Goal: Task Accomplishment & Management: Complete application form

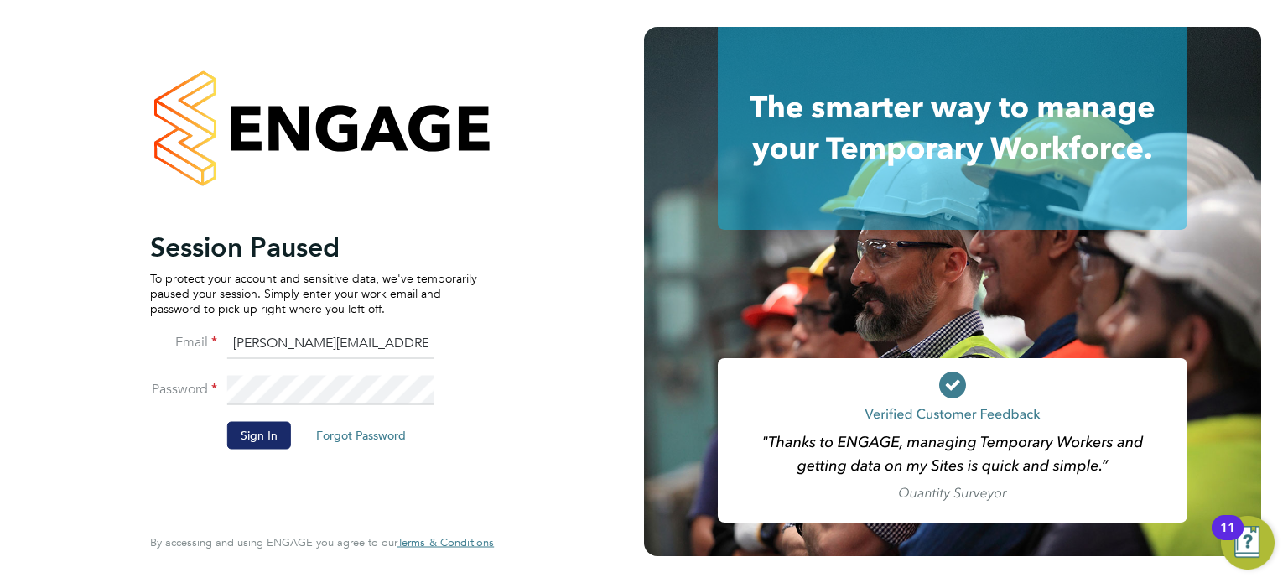
click at [244, 428] on button "Sign In" at bounding box center [259, 435] width 64 height 27
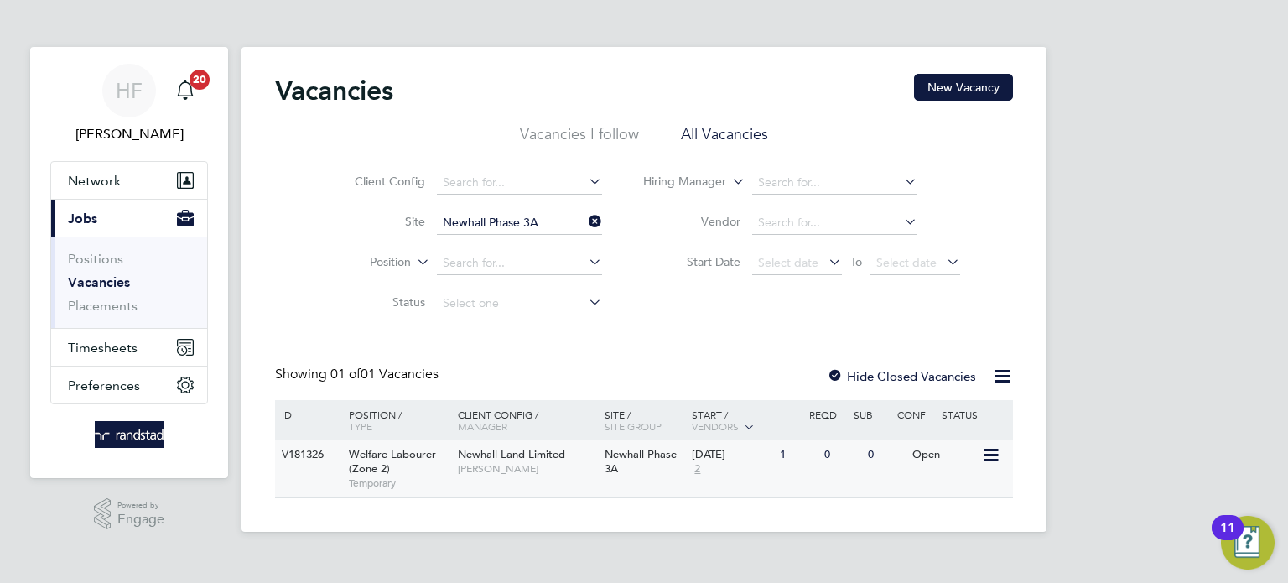
click at [468, 472] on span "[PERSON_NAME]" at bounding box center [527, 468] width 138 height 13
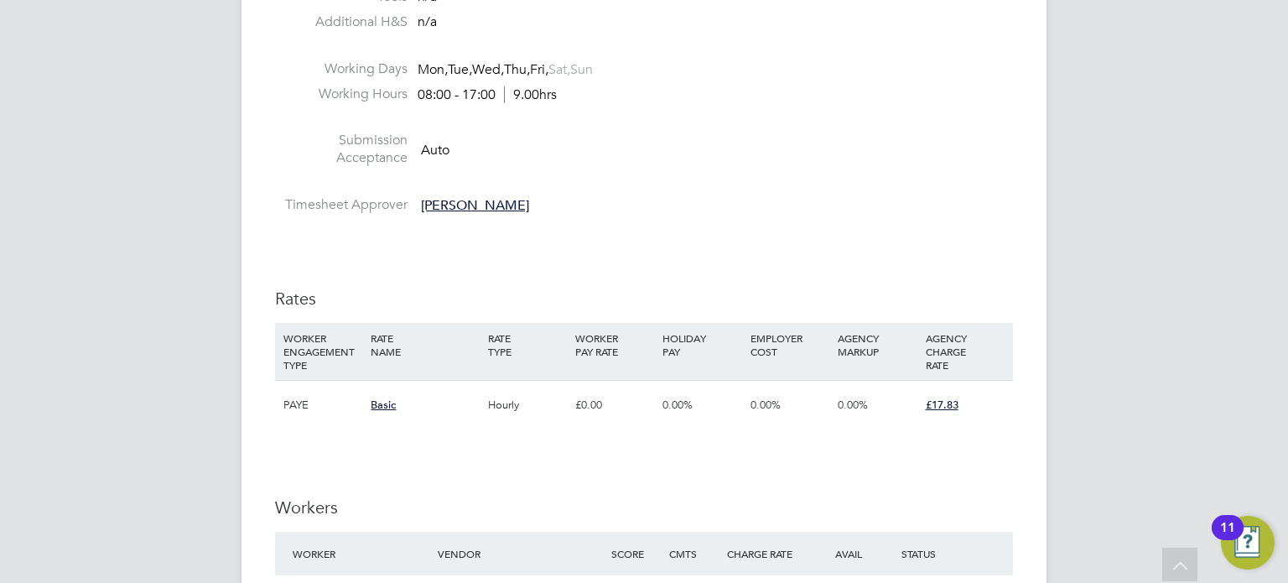
scroll to position [913, 0]
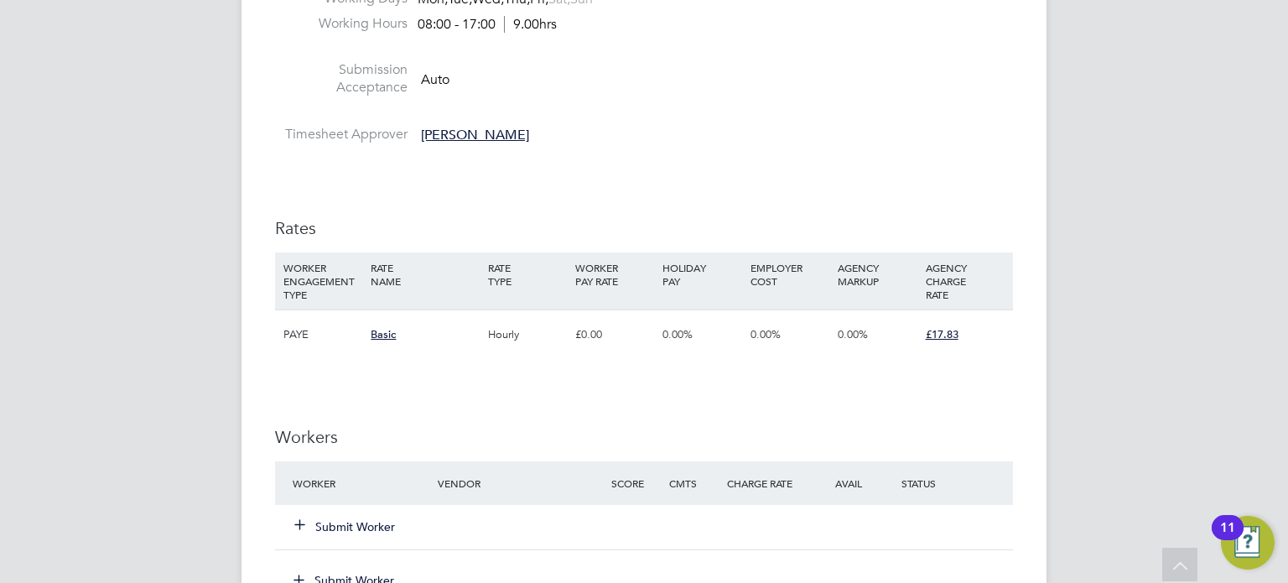
click at [353, 526] on button "Submit Worker" at bounding box center [345, 526] width 101 height 17
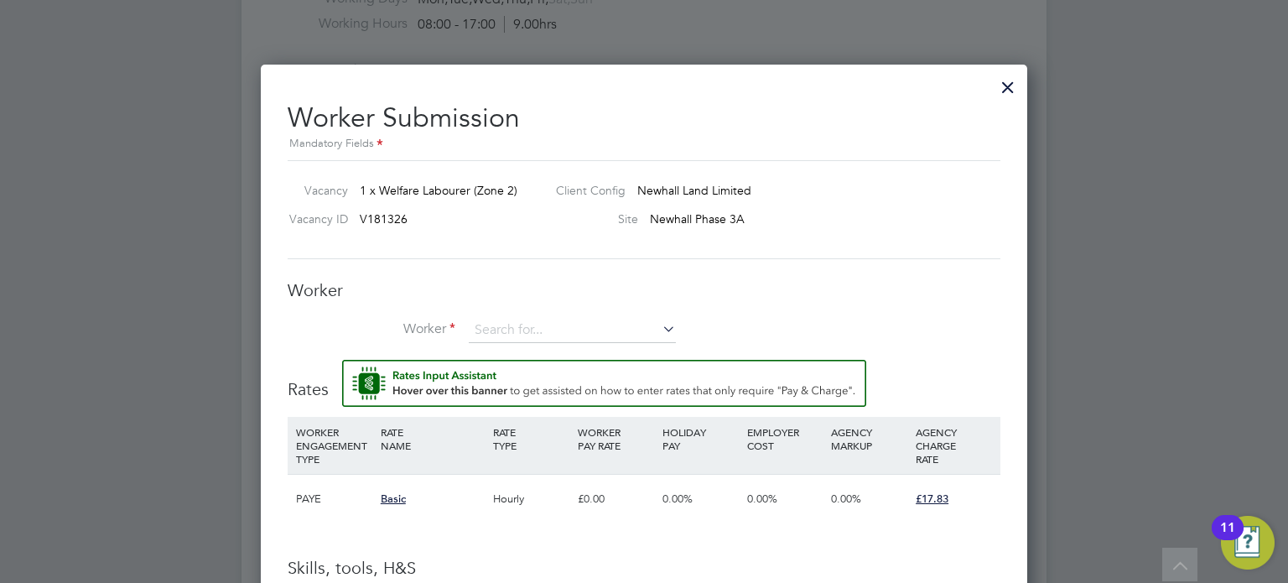
scroll to position [942, 0]
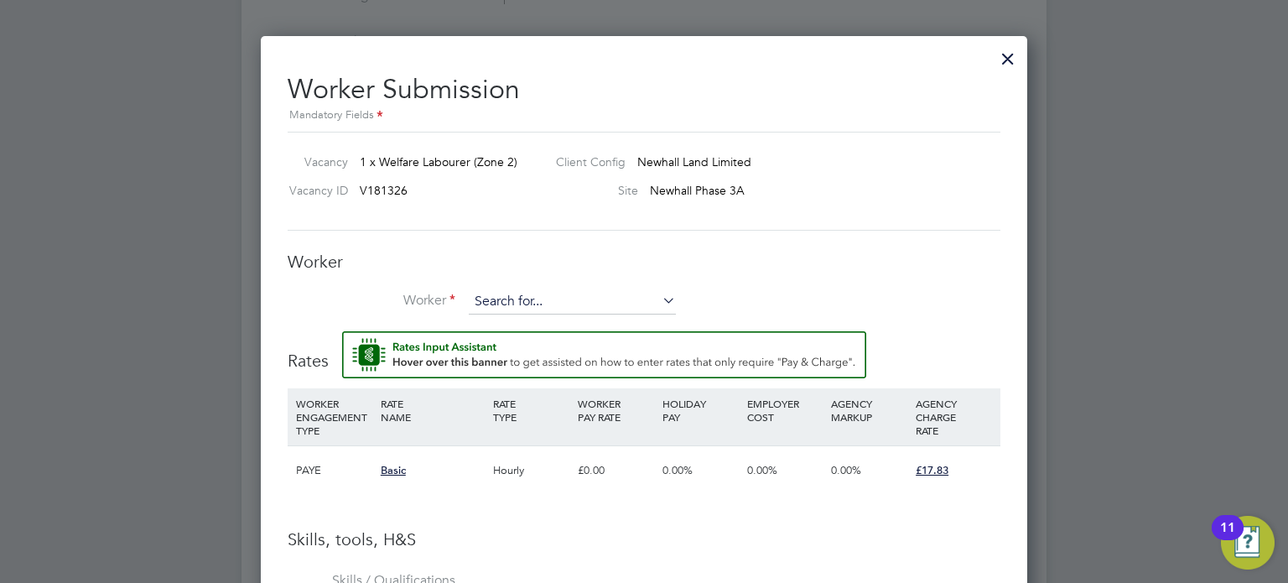
click at [534, 301] on input at bounding box center [572, 301] width 207 height 25
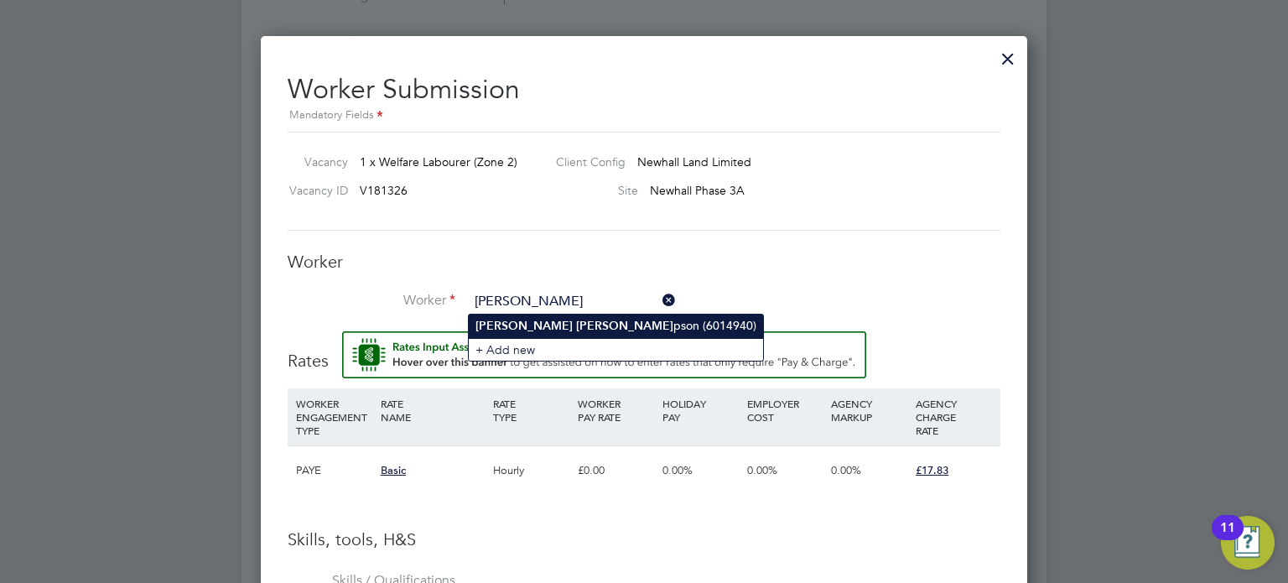
click at [534, 333] on li "Michael Thom pson (6014940)" at bounding box center [616, 326] width 294 height 23
type input "Michael Thompson (6014940)"
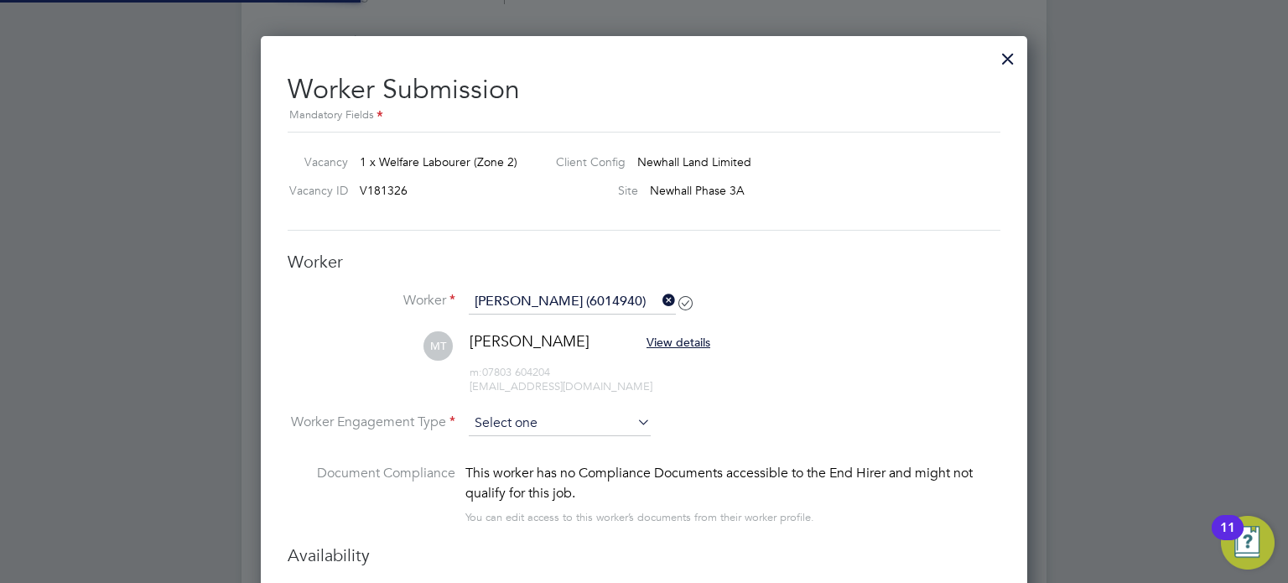
scroll to position [8, 8]
click at [534, 421] on input at bounding box center [560, 424] width 182 height 25
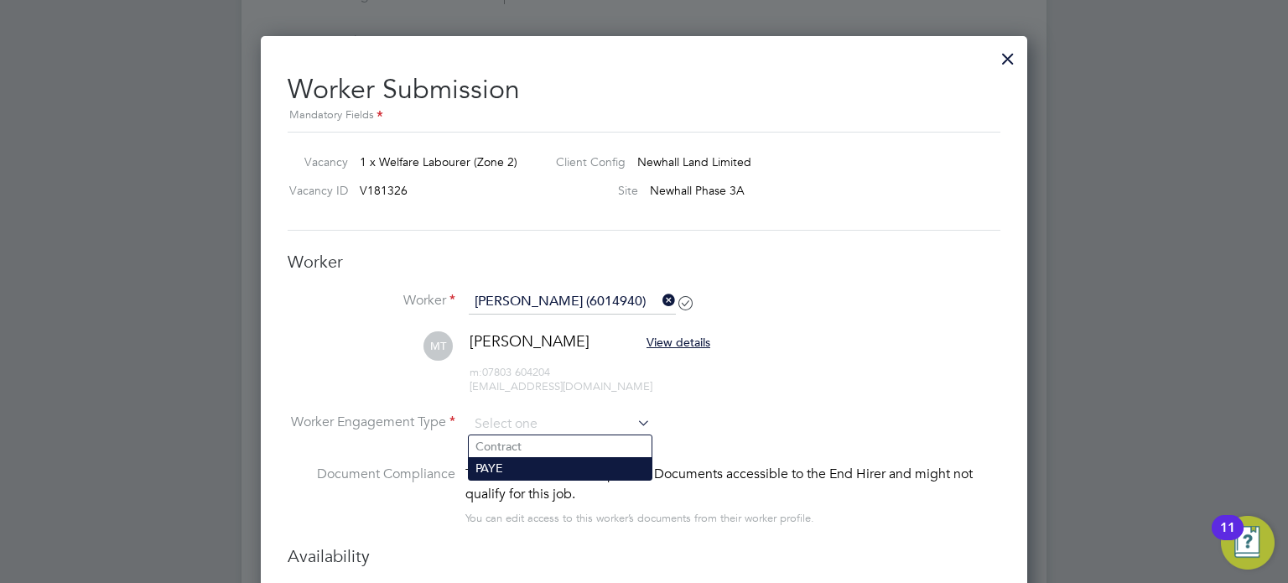
click at [528, 471] on li "PAYE" at bounding box center [560, 468] width 183 height 22
type input "PAYE"
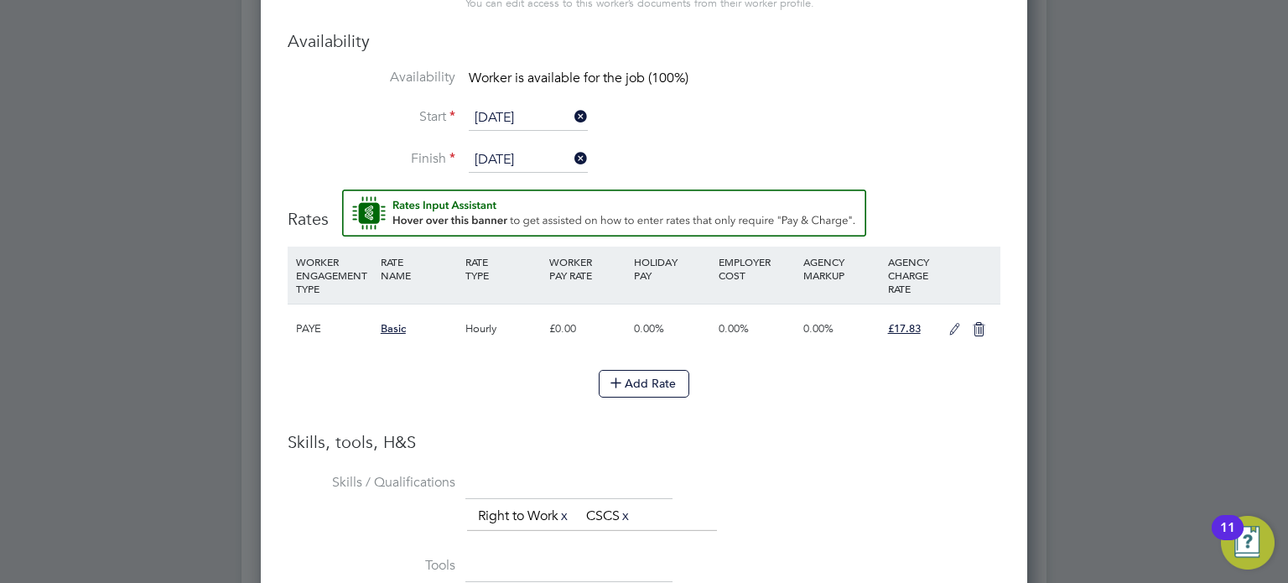
click at [903, 533] on li "Skills / Qualifications The list will appear here... Right to Work x CSCS x" at bounding box center [644, 511] width 713 height 83
click at [953, 336] on icon at bounding box center [954, 329] width 21 height 13
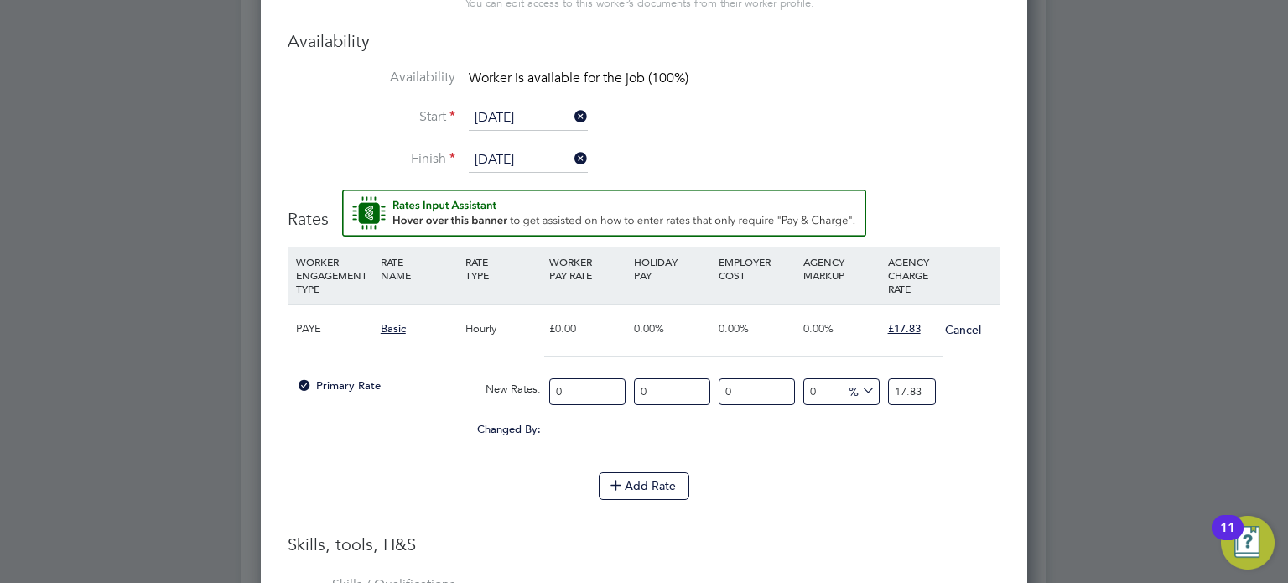
click at [585, 388] on input "0" at bounding box center [587, 392] width 76 height 28
type input "1"
type input "13"
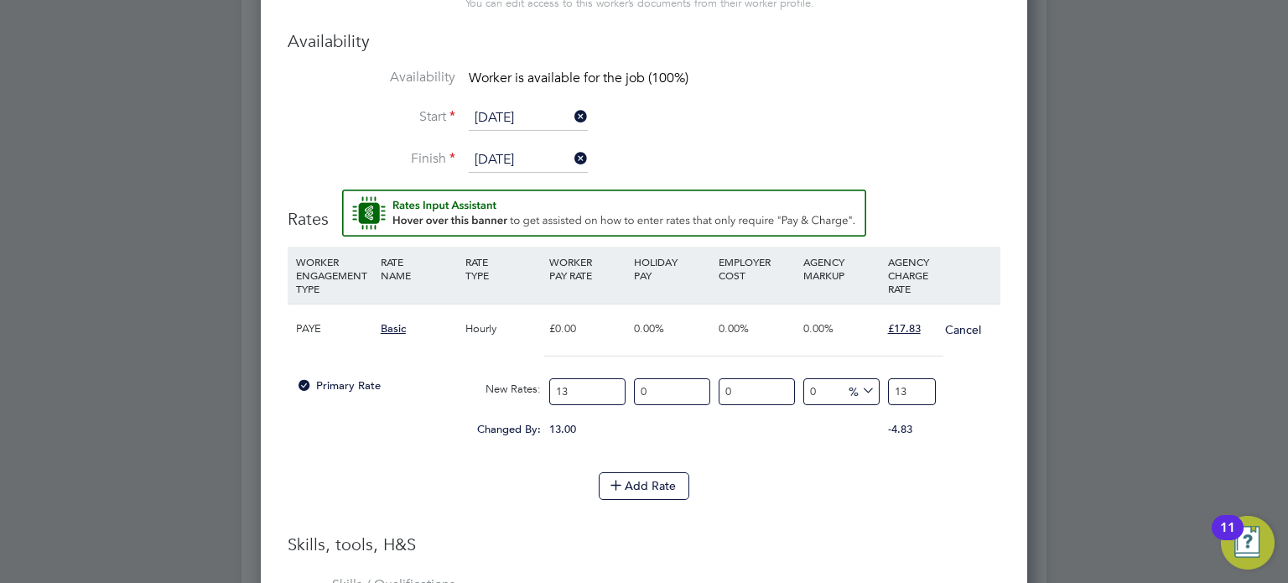
type input "1"
type input "13"
type input "1"
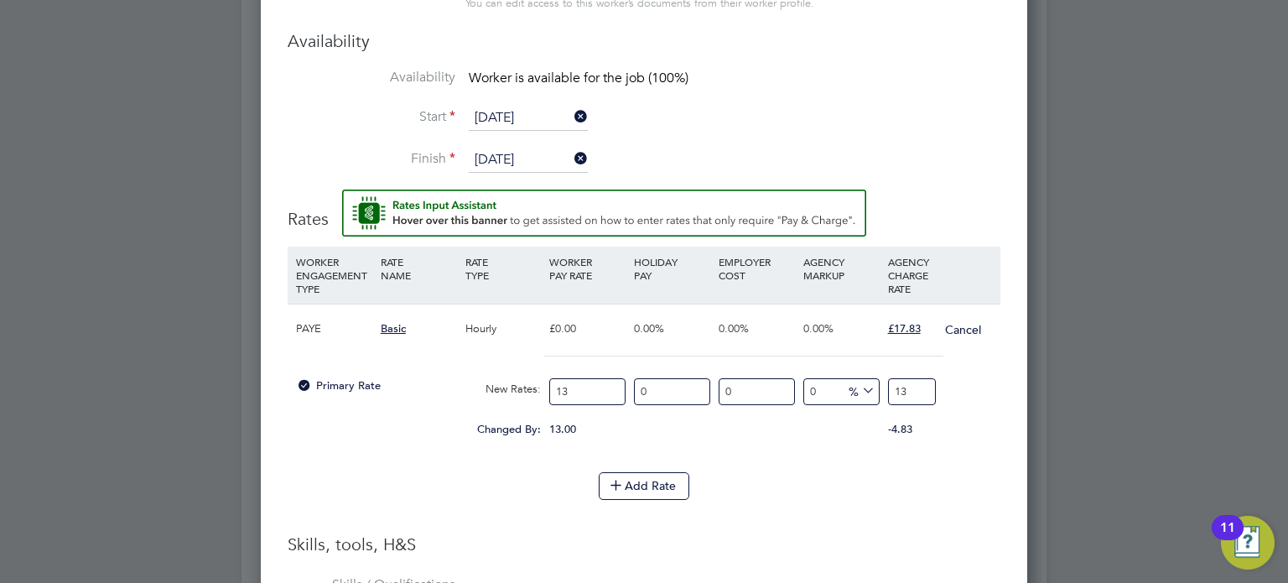
type input "1"
type input "14"
type input "14.1"
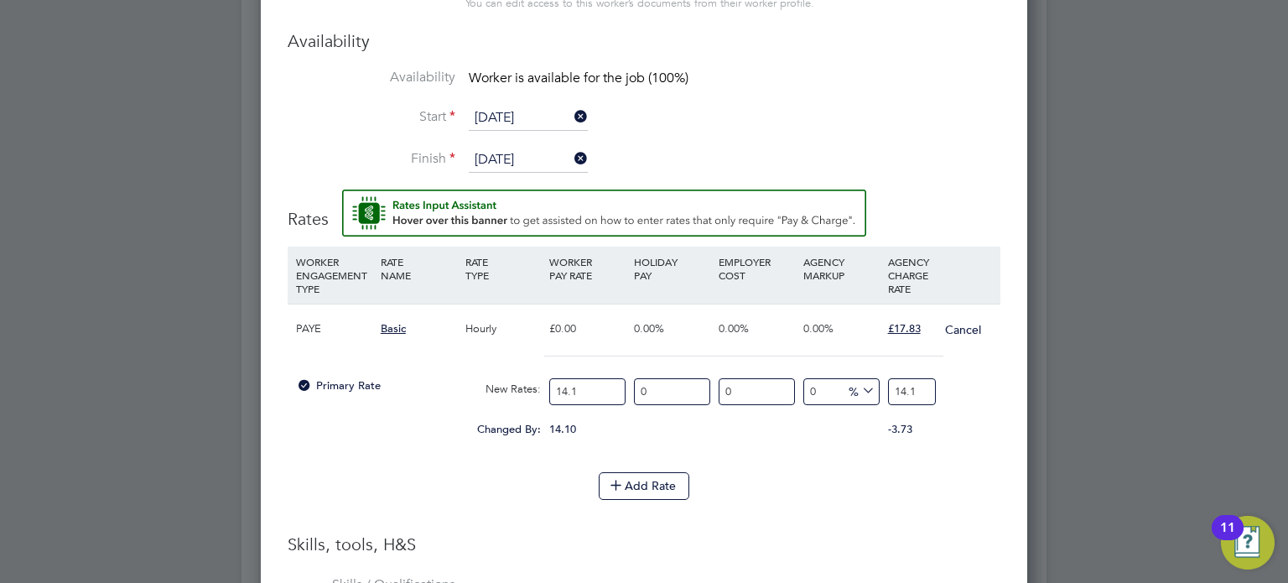
type input "14.12"
click at [906, 382] on input "14.12" at bounding box center [912, 392] width 48 height 28
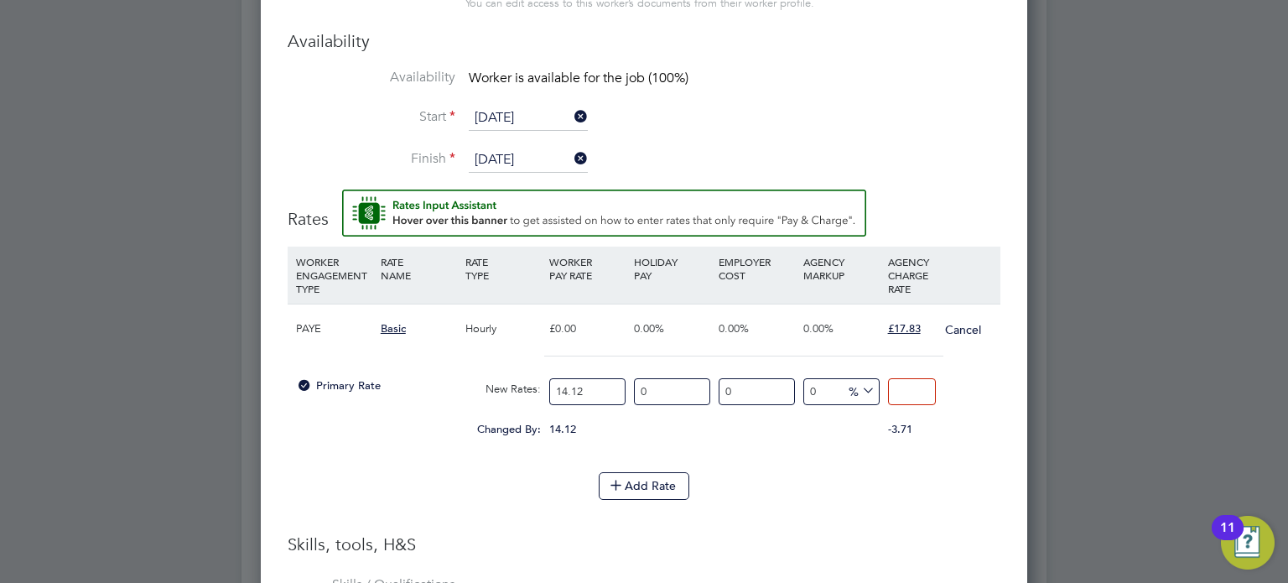
type input "-92.91784702549575"
type input "1"
type input "20.39660056657224"
type input "17"
type input "26.062322946175637"
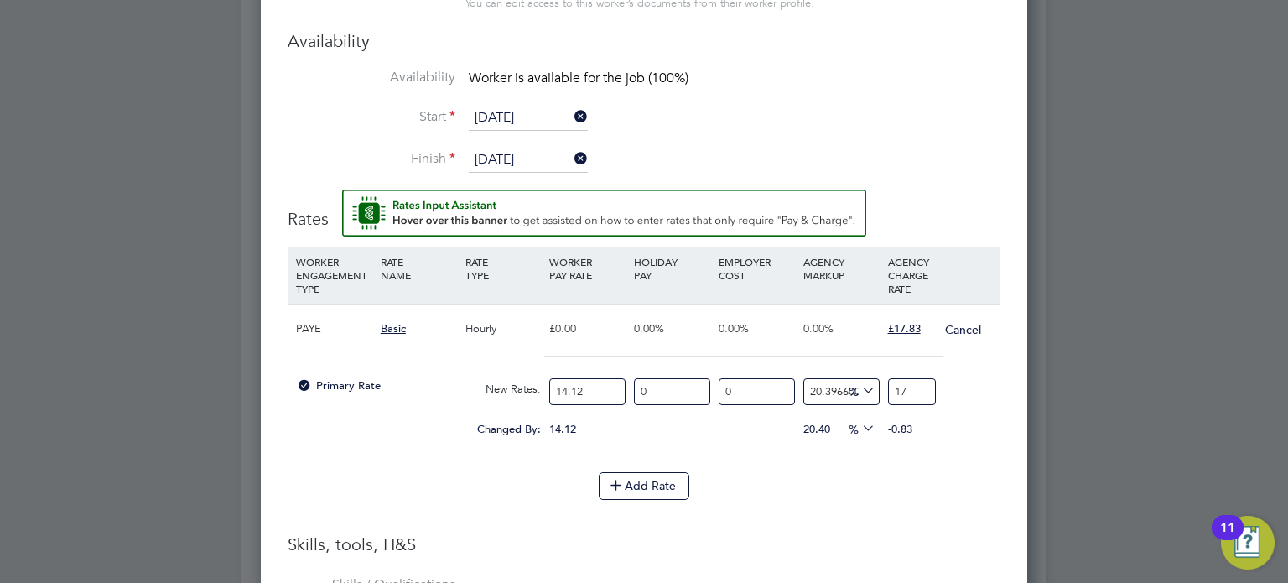
type input "17.8"
type input "26.274787535410766"
type input "17.830000000000002"
click at [906, 388] on input "17.830000000000002" at bounding box center [912, 392] width 48 height 28
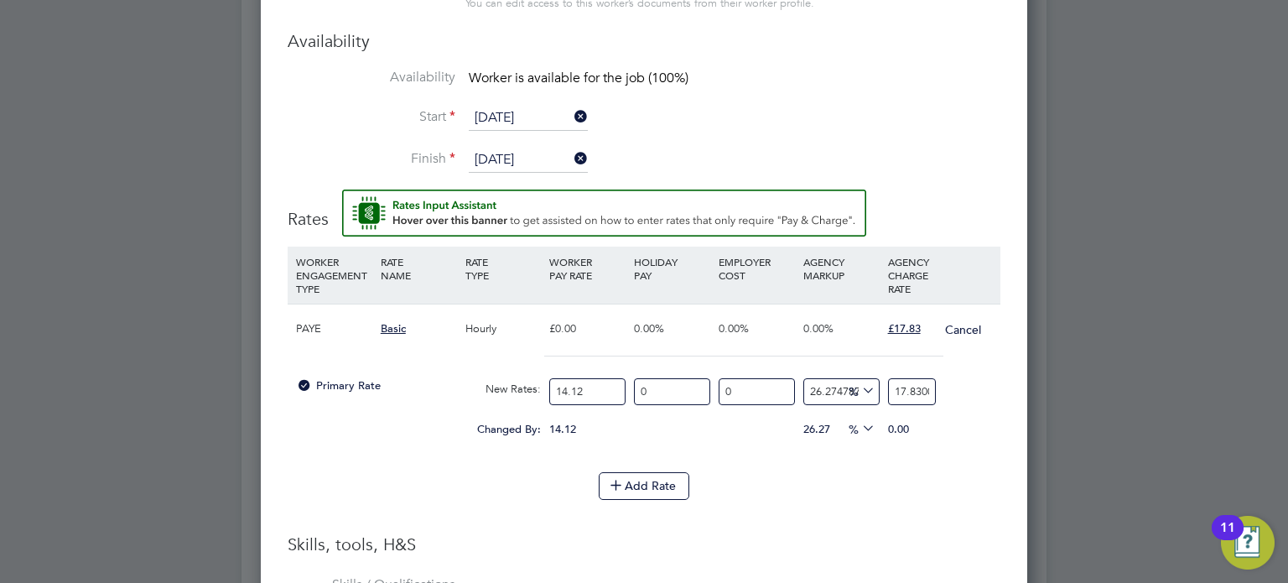
click at [906, 388] on input "17.830000000000002" at bounding box center [912, 392] width 48 height 28
type input "-92.91784702549575"
type input "1"
type input "27.478753541076486"
type input "18"
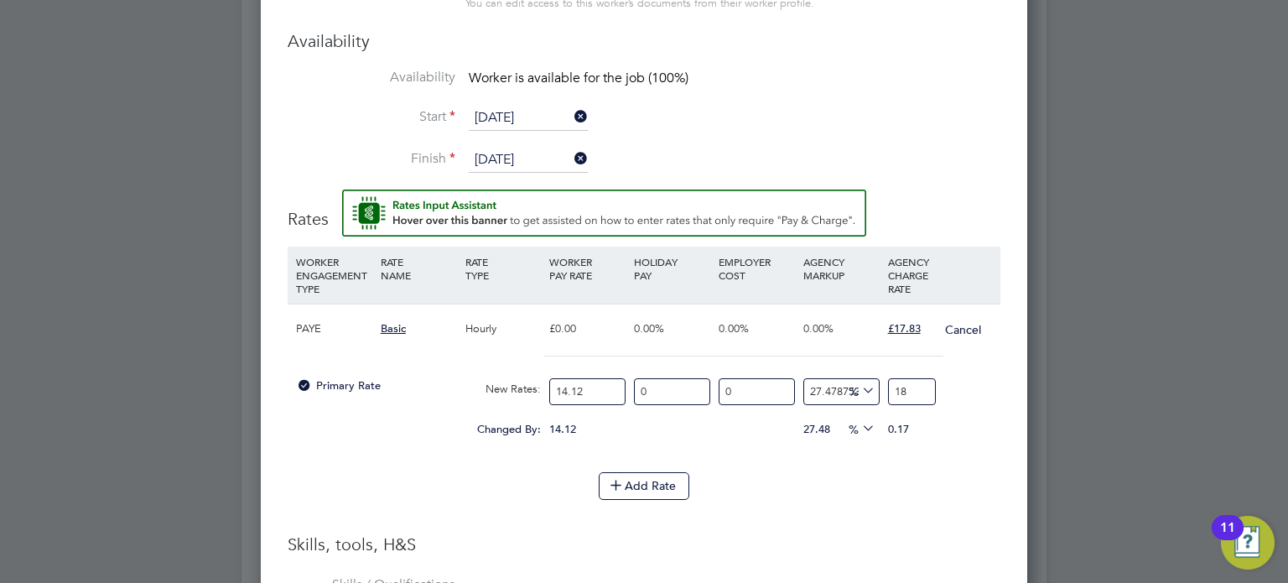
type input "33.85269121813031"
type input "18.9"
type input "34.13597733711048"
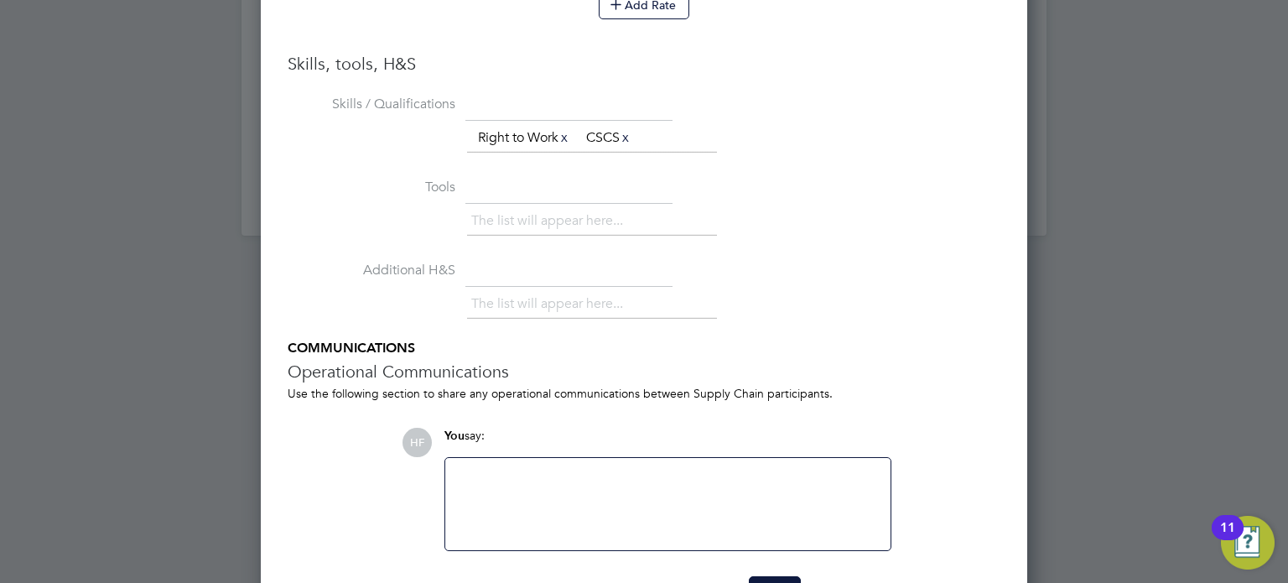
scroll to position [1986, 0]
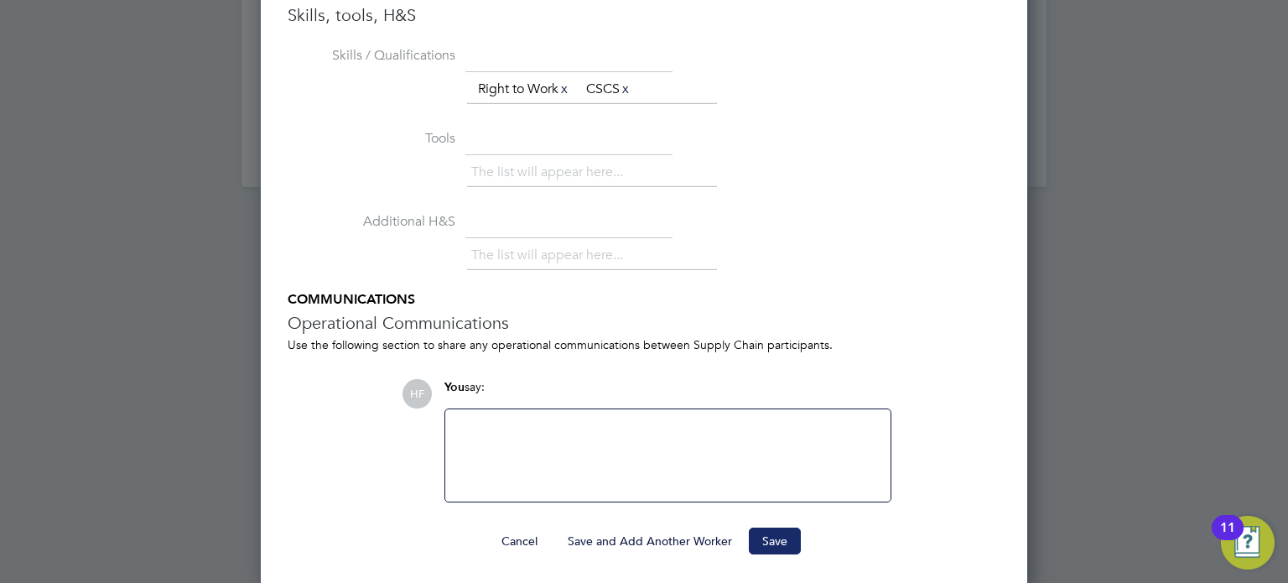
type input "18.94"
click at [780, 539] on button "Save" at bounding box center [775, 541] width 52 height 27
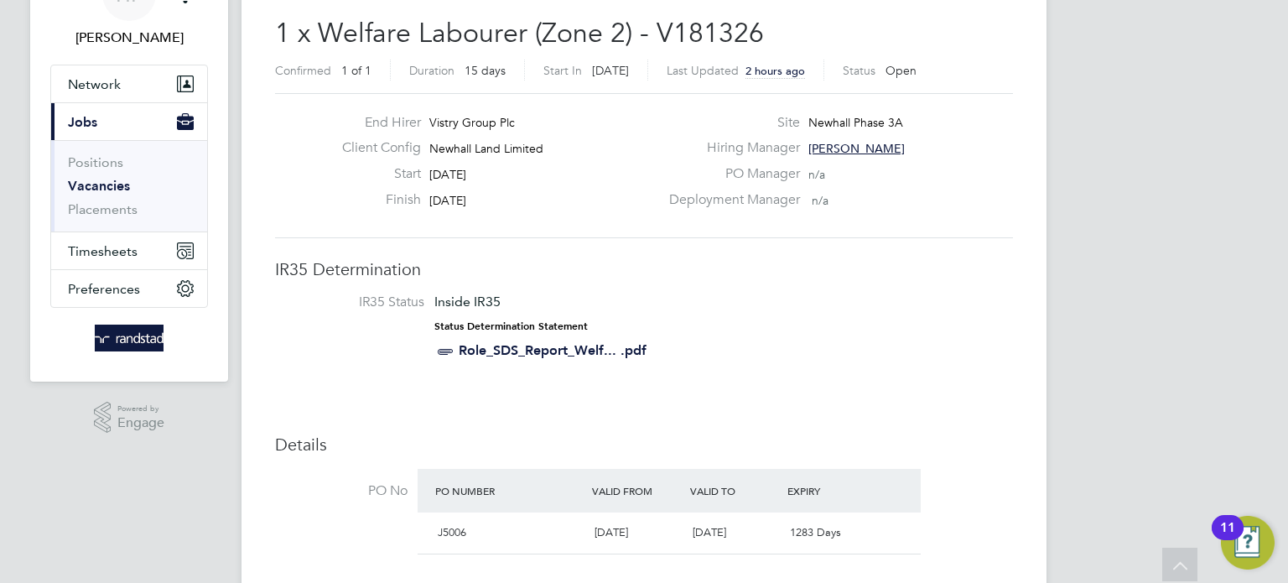
scroll to position [0, 0]
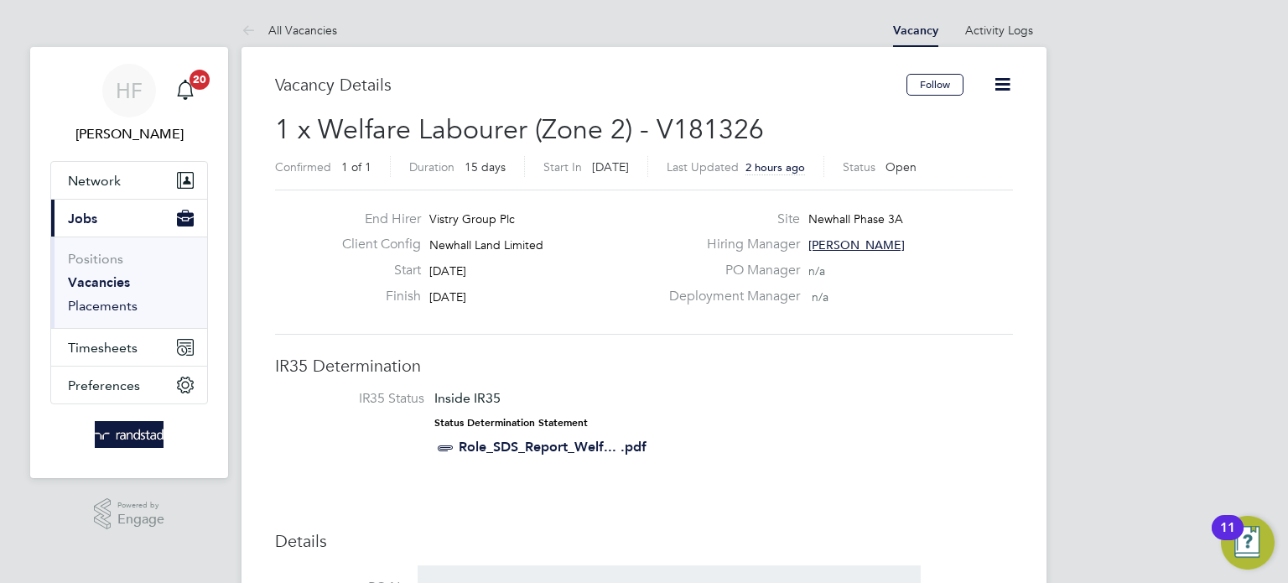
click at [108, 310] on link "Placements" at bounding box center [103, 306] width 70 height 16
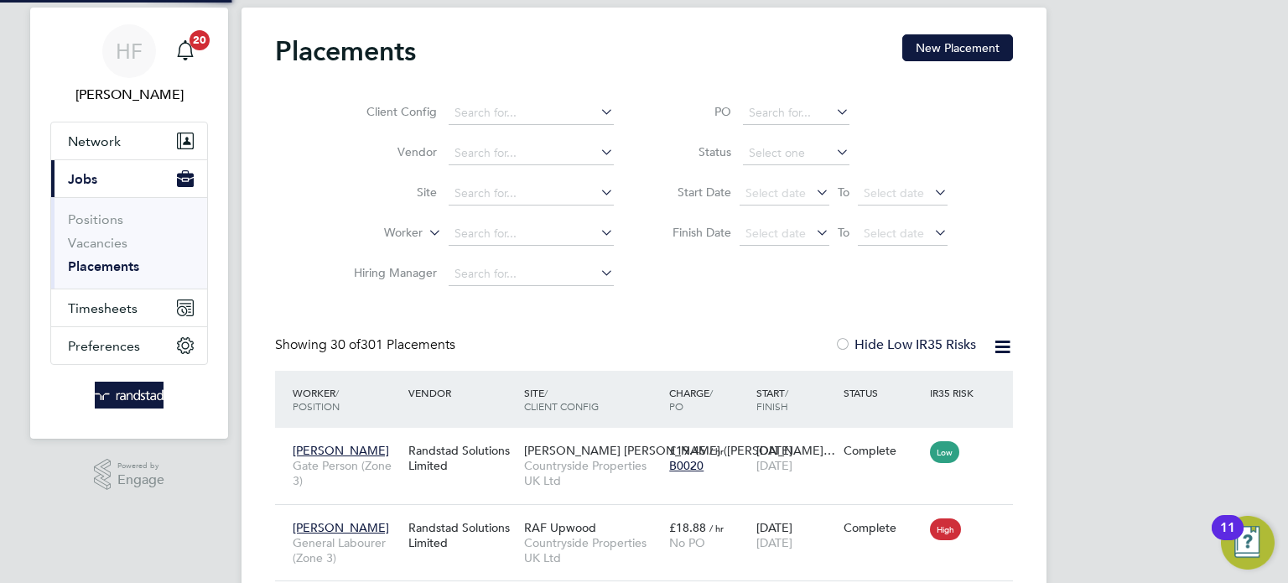
scroll to position [63, 146]
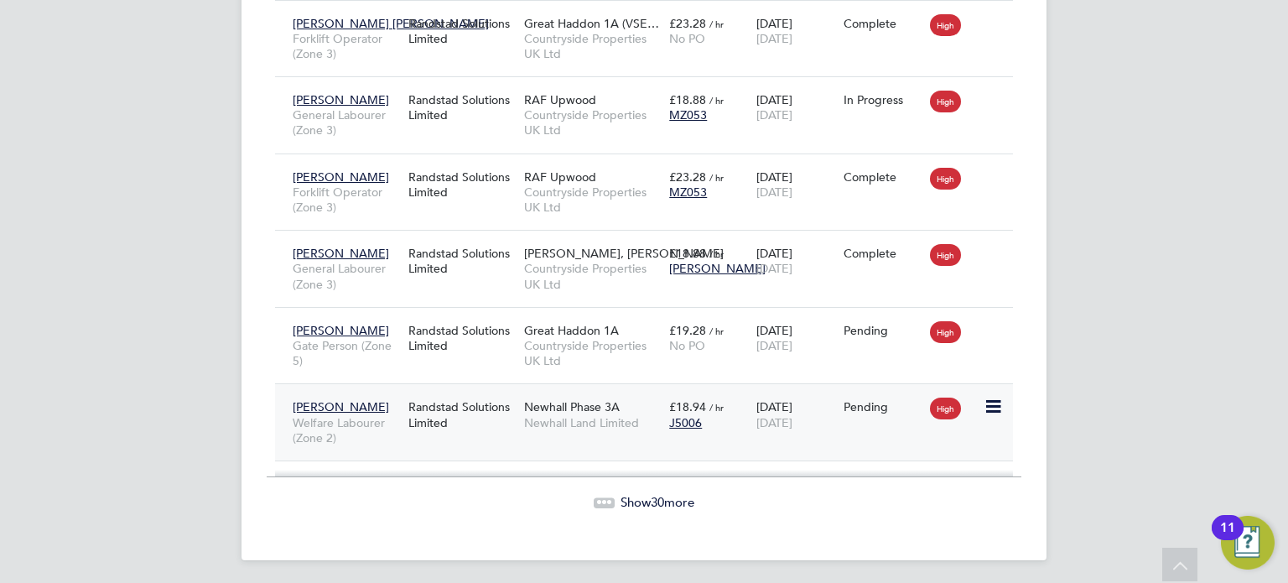
click at [991, 401] on icon at bounding box center [992, 407] width 17 height 20
click at [850, 503] on li "Start" at bounding box center [916, 507] width 172 height 23
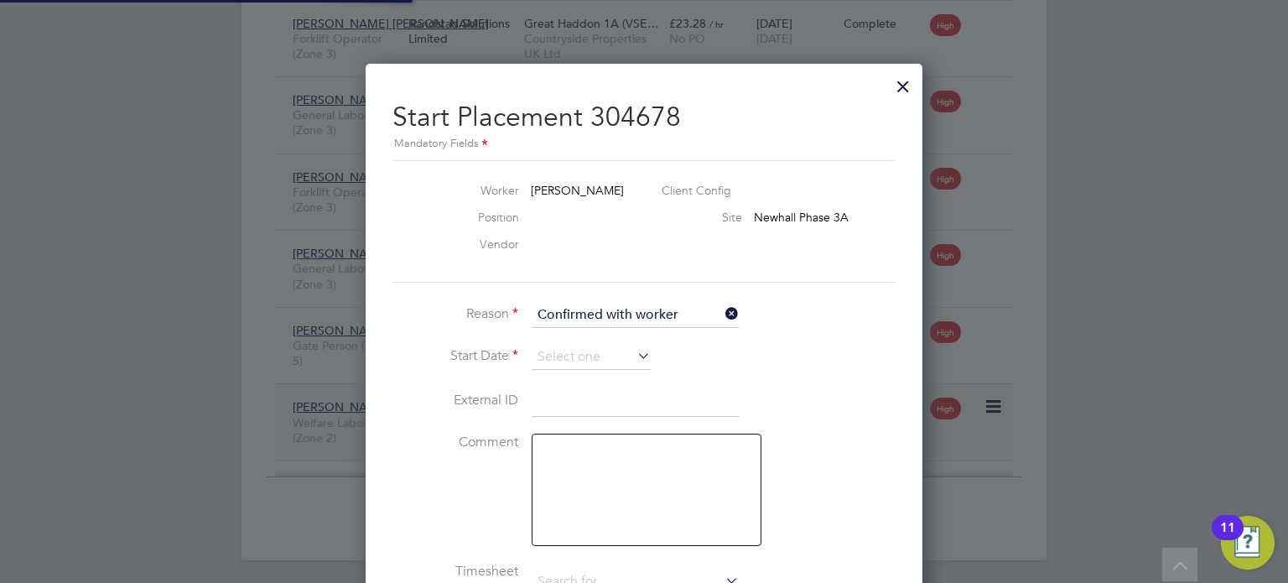
type input "[PERSON_NAME]"
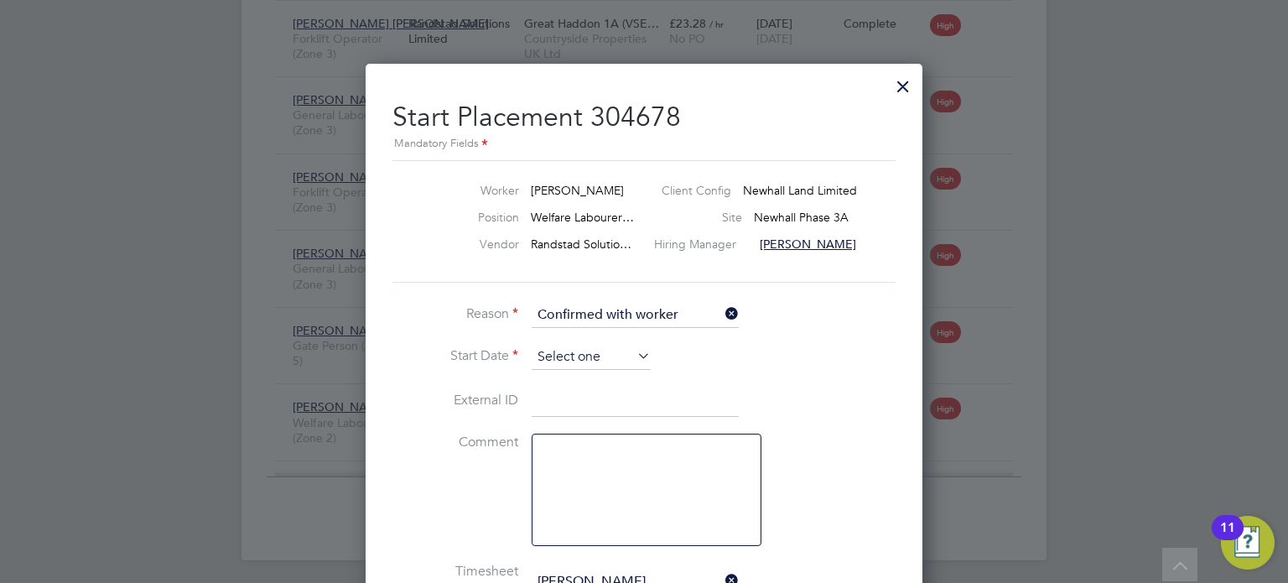
click at [560, 369] on input at bounding box center [591, 357] width 119 height 25
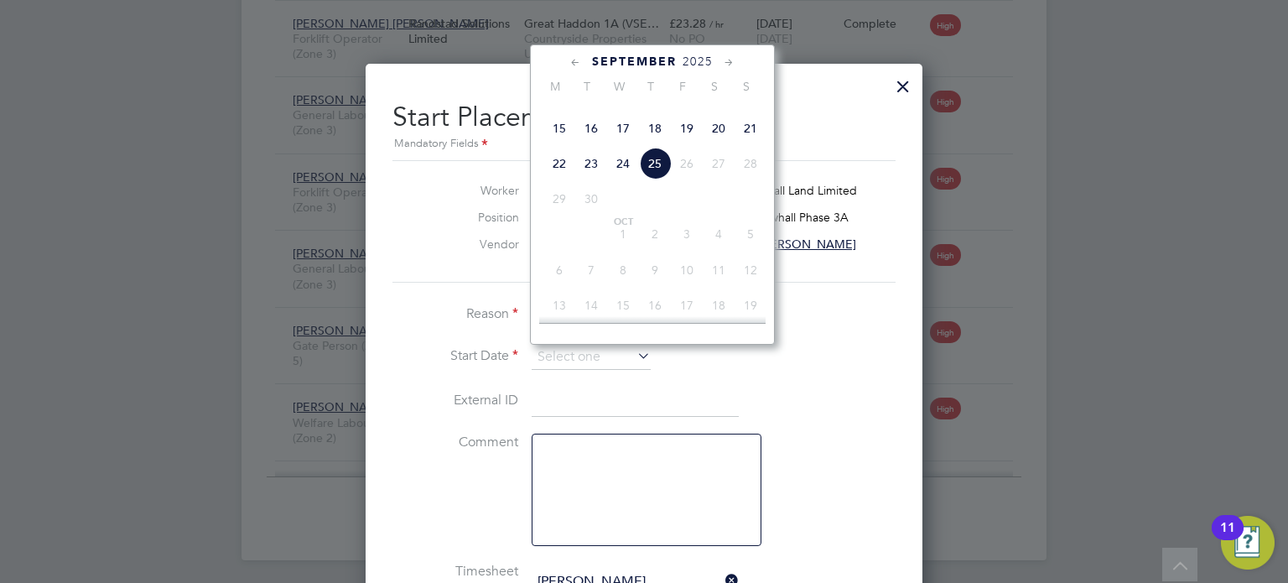
click at [593, 144] on span "16" at bounding box center [591, 128] width 32 height 32
type input "[DATE]"
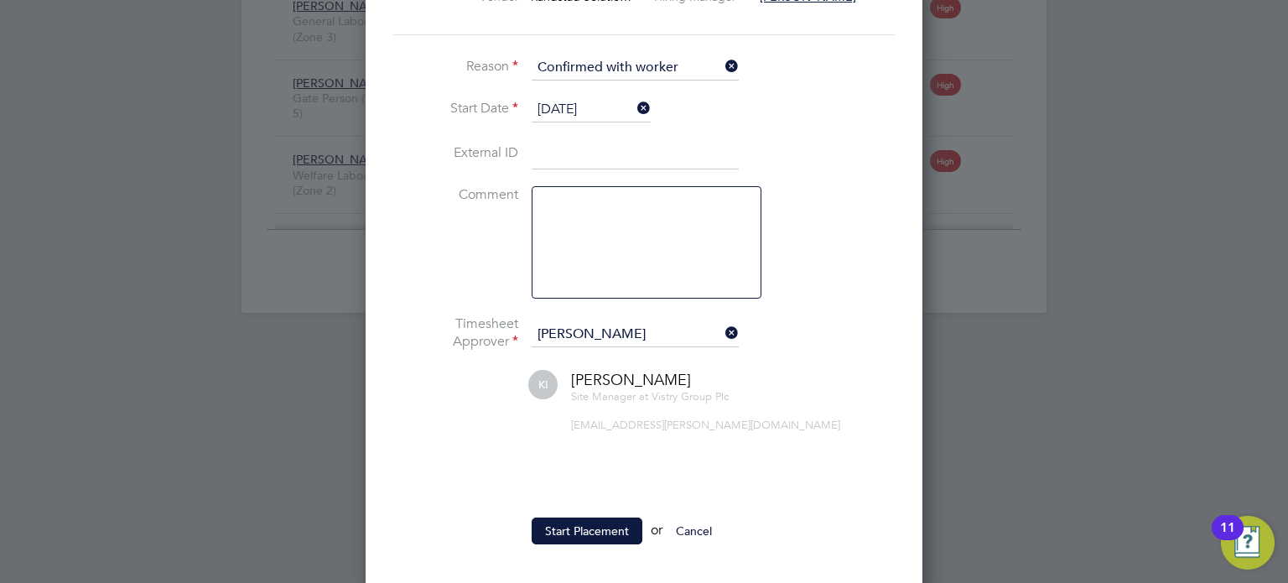
scroll to position [2567, 0]
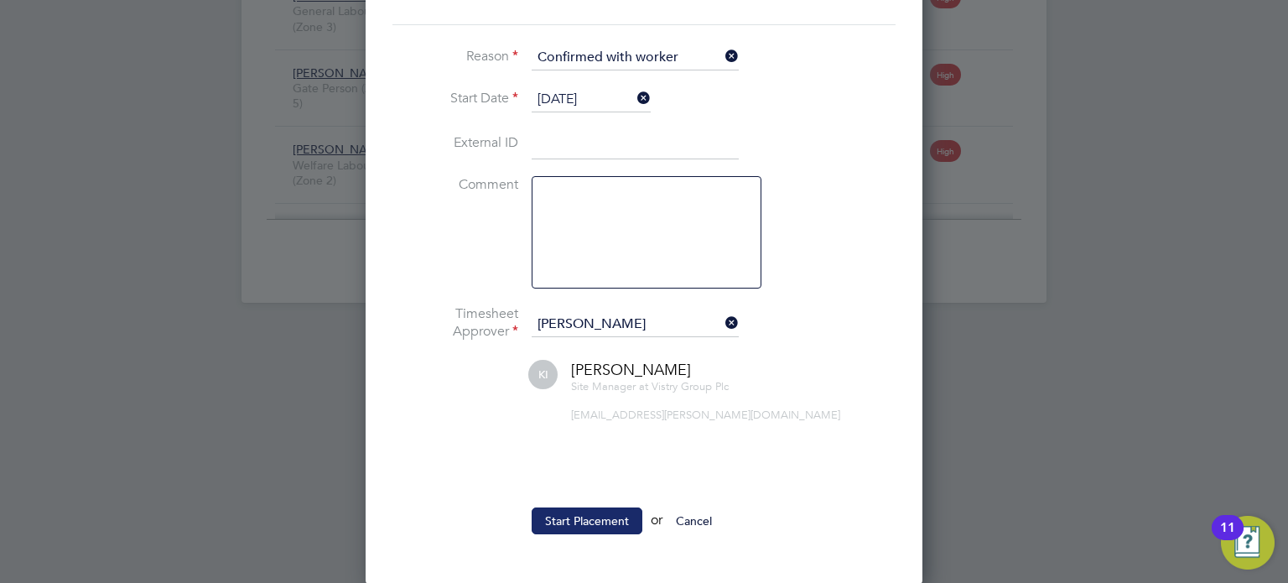
click at [611, 516] on button "Start Placement" at bounding box center [587, 520] width 111 height 27
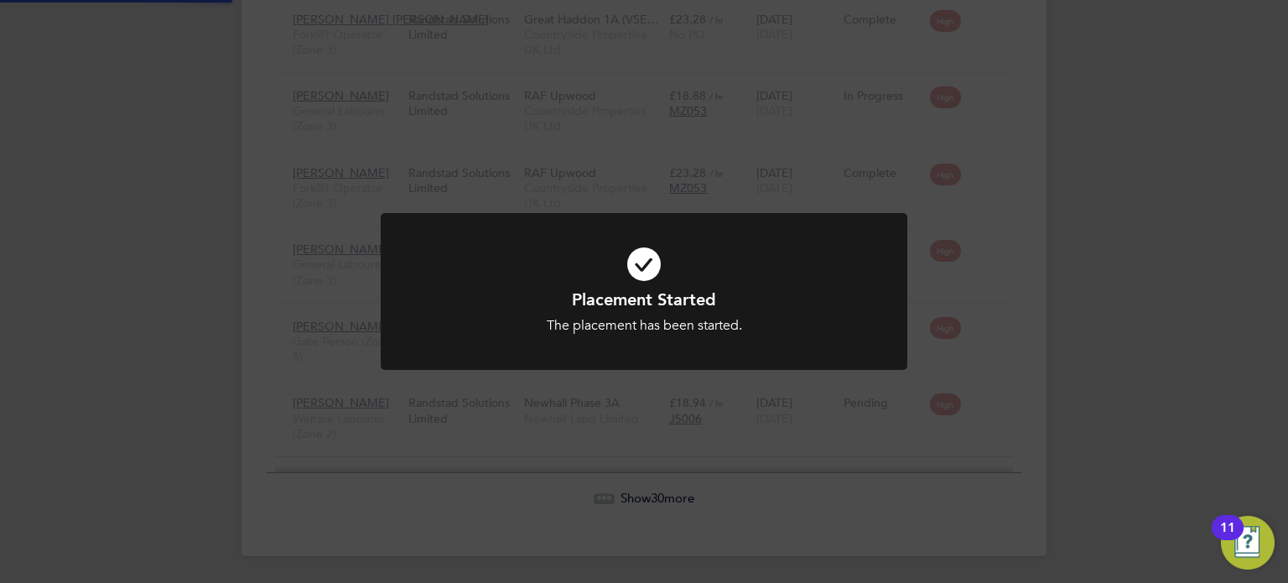
scroll to position [2310, 0]
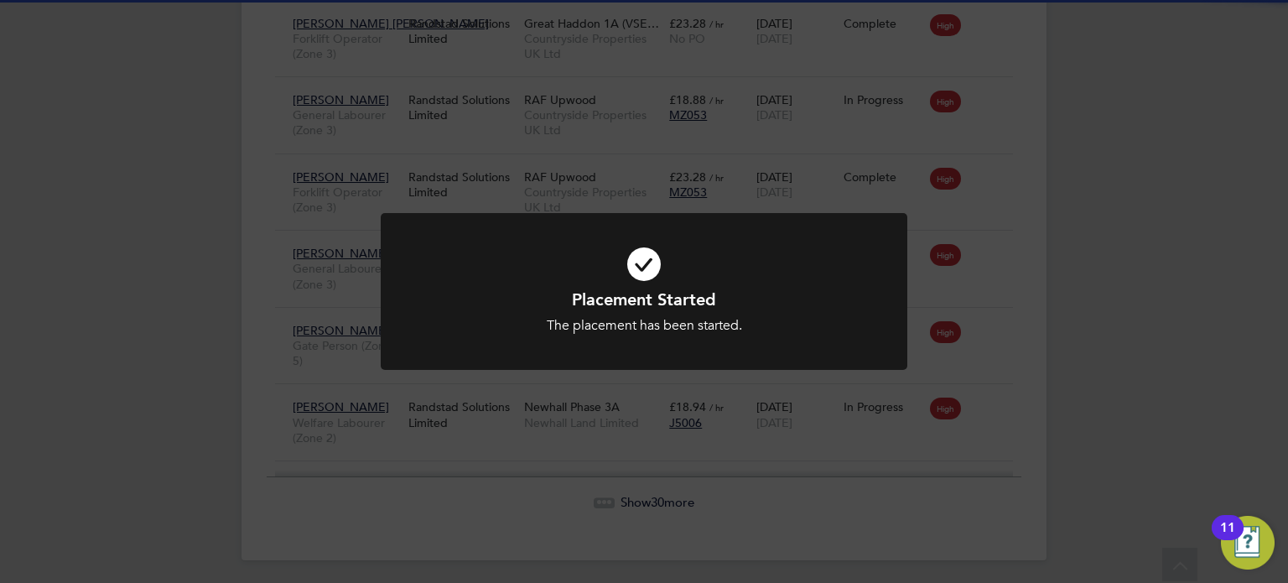
click at [1146, 216] on div "Placement Started The placement has been started. Cancel Okay" at bounding box center [644, 291] width 1288 height 583
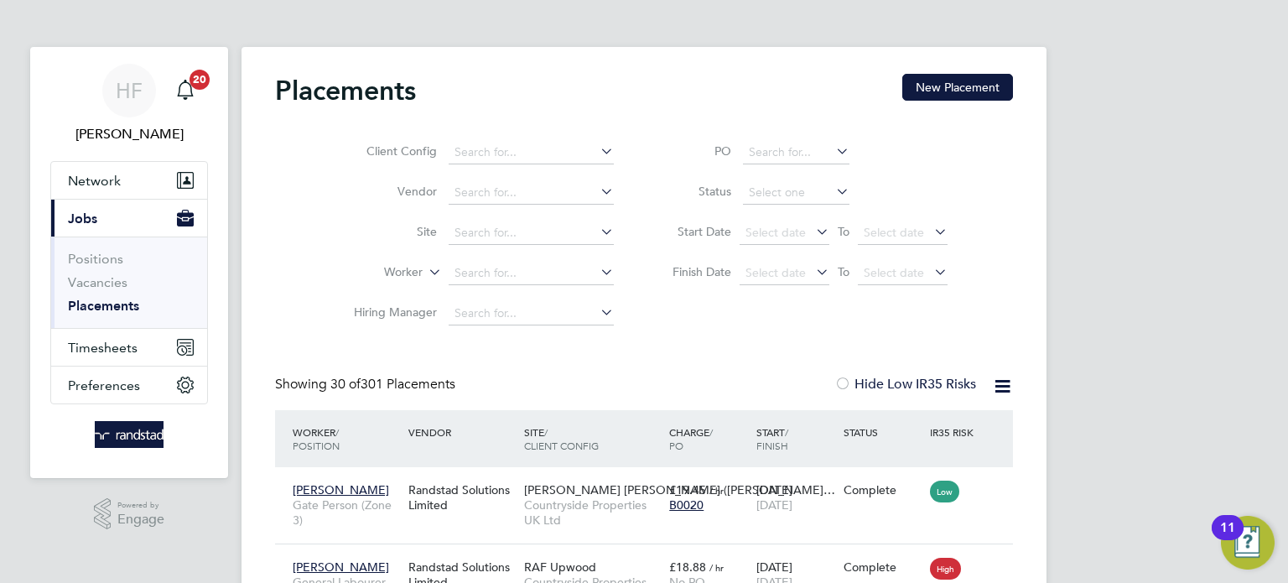
scroll to position [0, 0]
click at [90, 346] on span "Timesheets" at bounding box center [103, 348] width 70 height 16
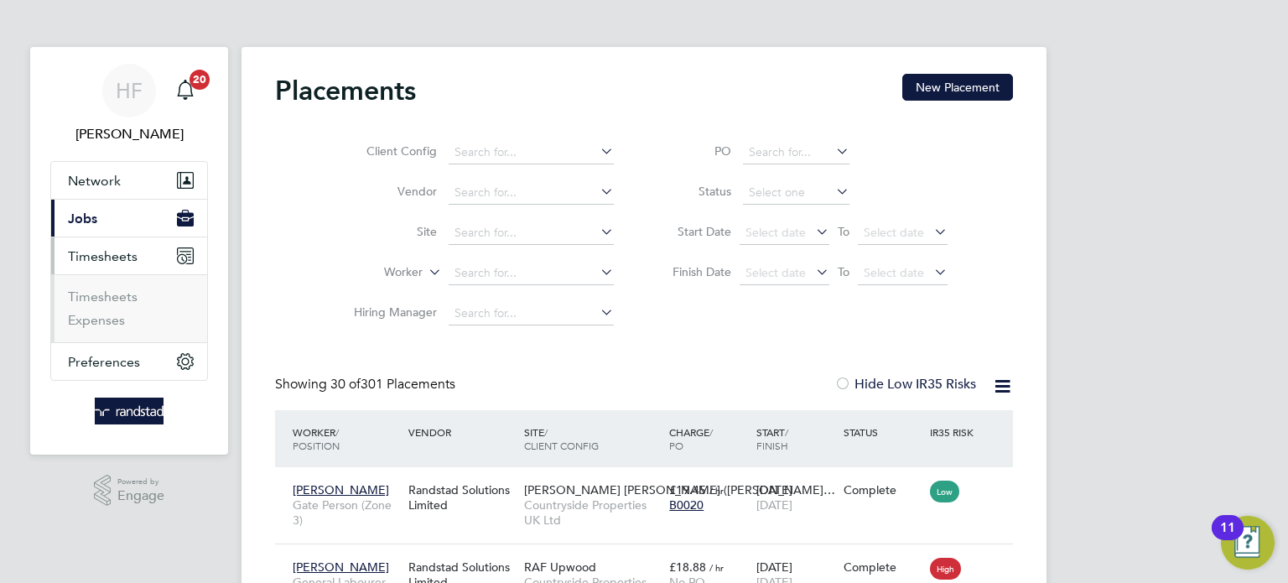
click at [104, 304] on li "Timesheets" at bounding box center [131, 300] width 126 height 23
click at [110, 299] on link "Timesheets" at bounding box center [103, 297] width 70 height 16
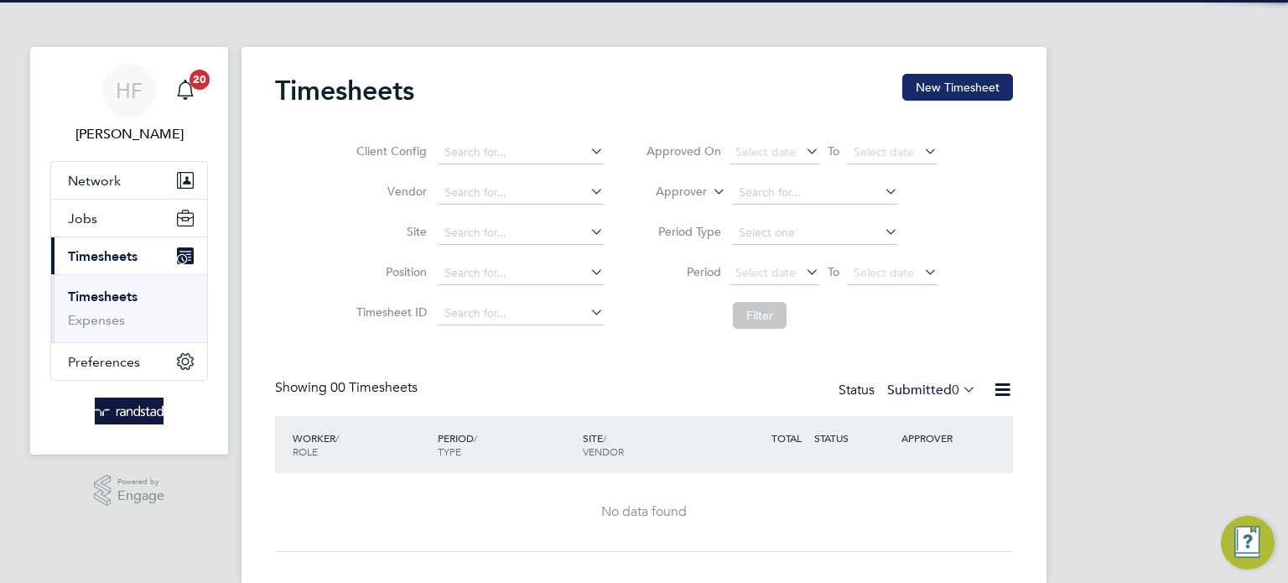
click at [946, 89] on button "New Timesheet" at bounding box center [958, 87] width 111 height 27
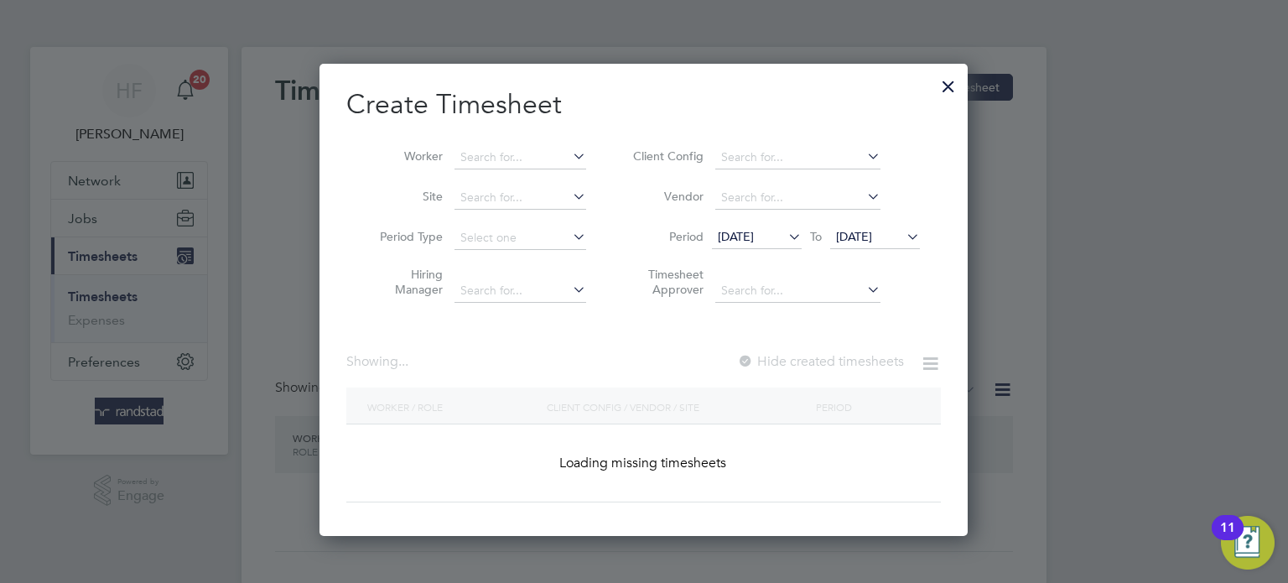
scroll to position [472, 649]
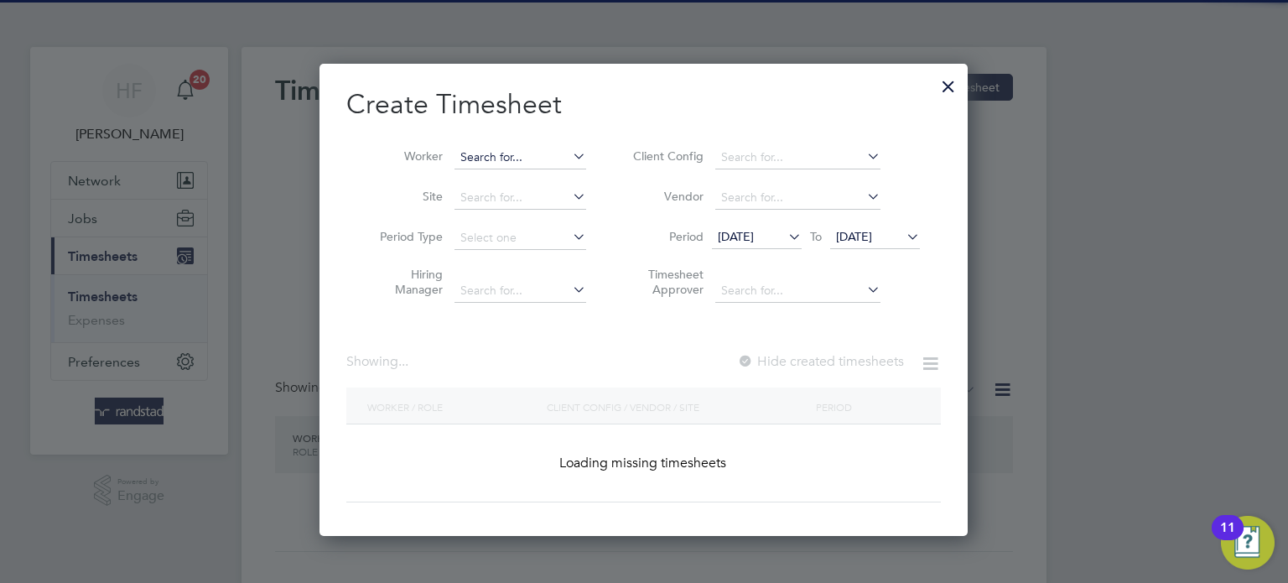
click at [531, 157] on input at bounding box center [521, 157] width 132 height 23
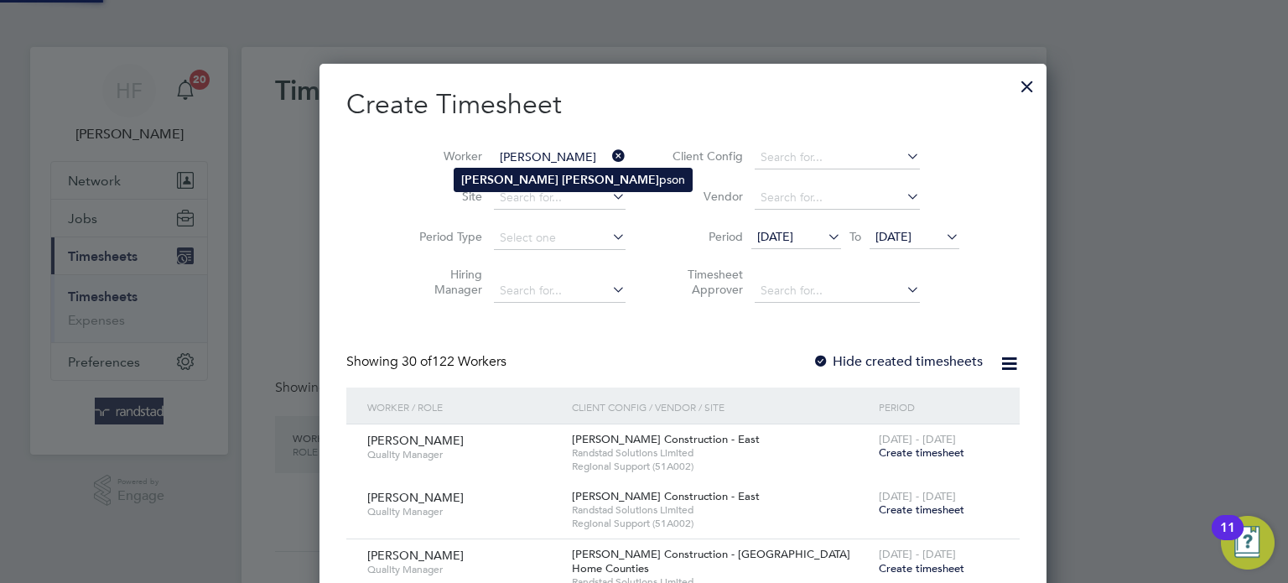
click at [562, 174] on b "Thom" at bounding box center [610, 180] width 97 height 14
type input "Michael Thompson"
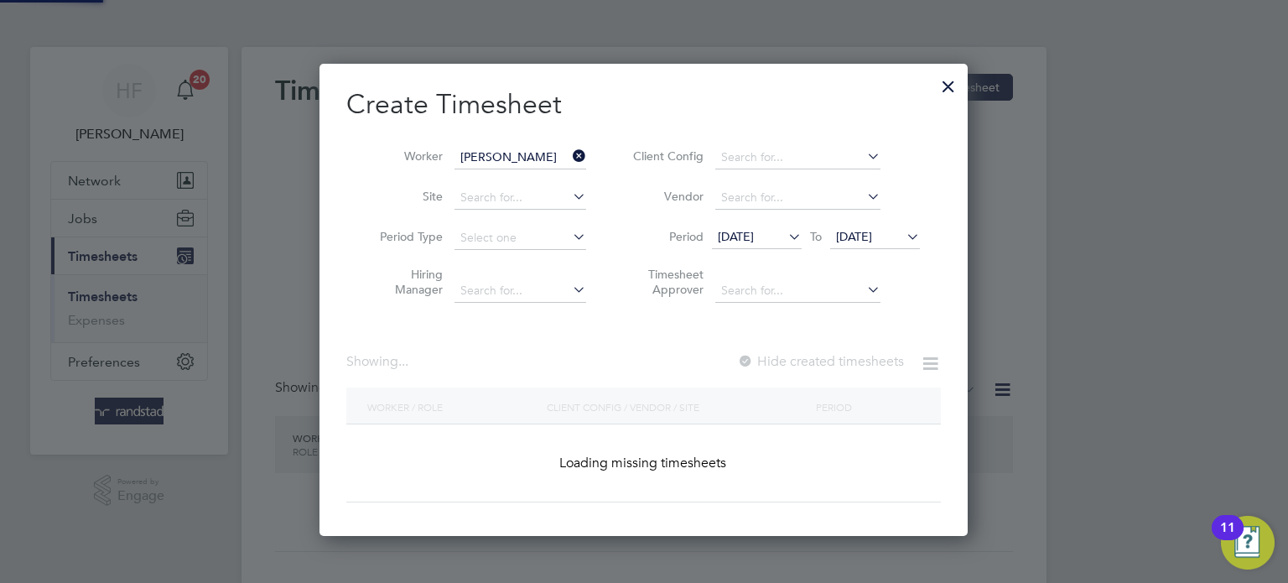
scroll to position [451, 649]
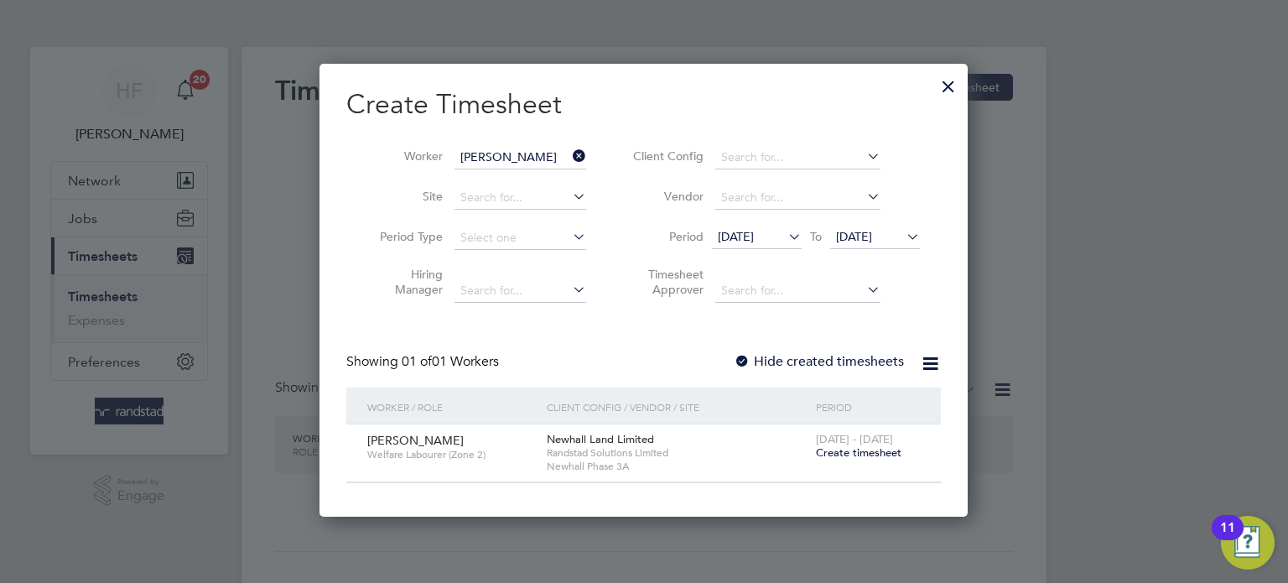
click at [821, 453] on span "Create timesheet" at bounding box center [859, 452] width 86 height 14
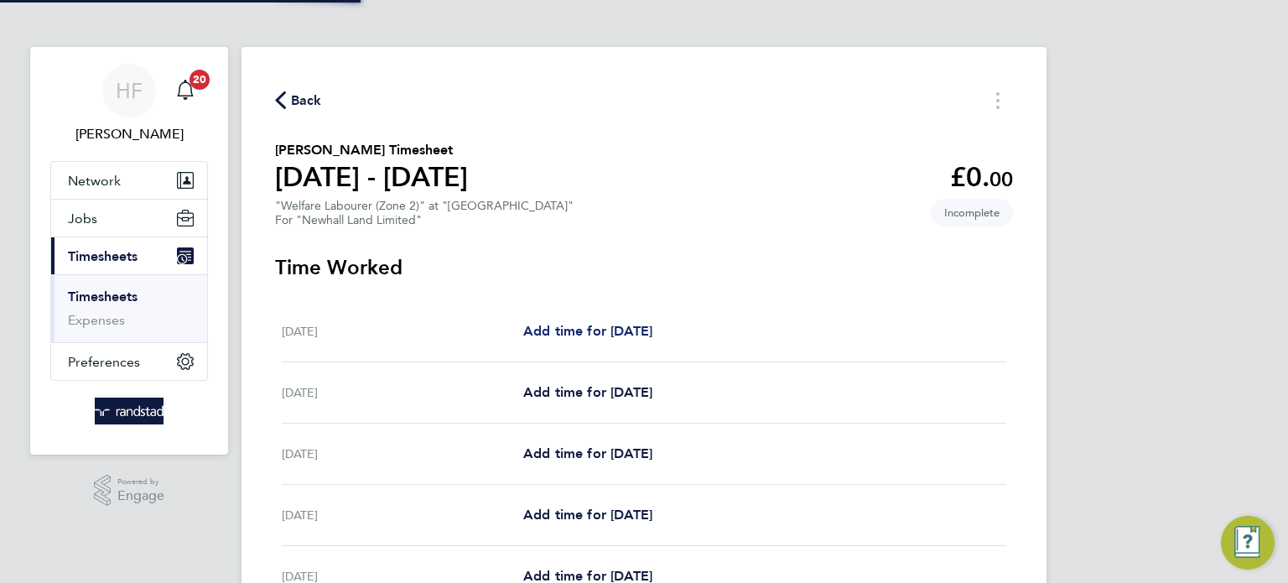
click at [627, 333] on span "Add time for Tue 16 Sep" at bounding box center [587, 331] width 129 height 16
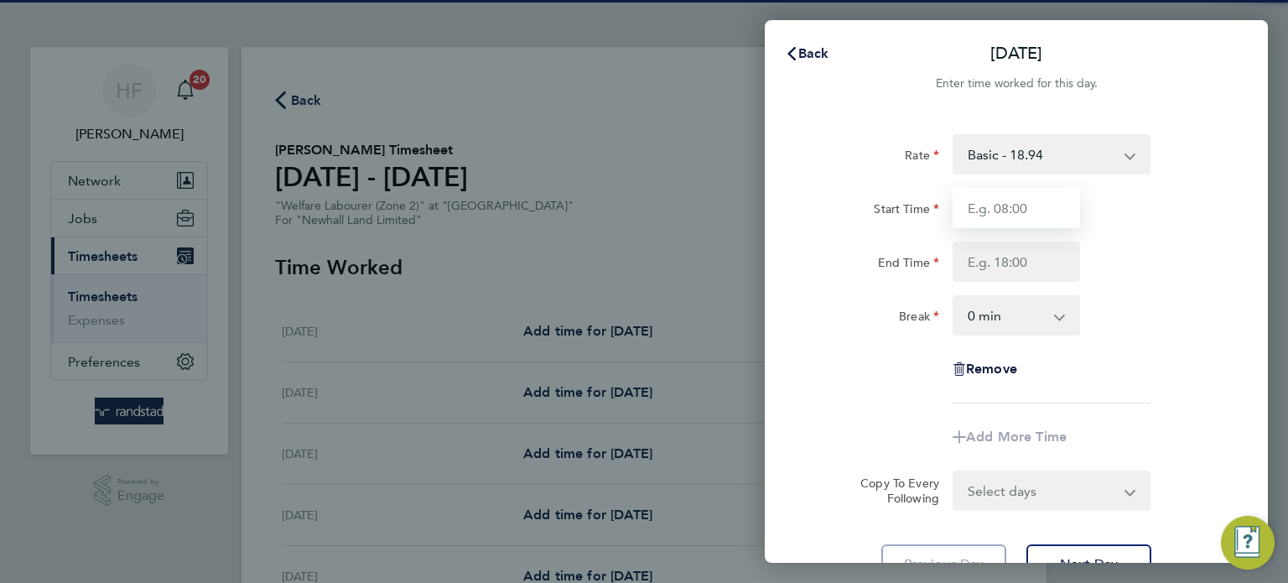
click at [987, 199] on input "Start Time" at bounding box center [1016, 208] width 127 height 40
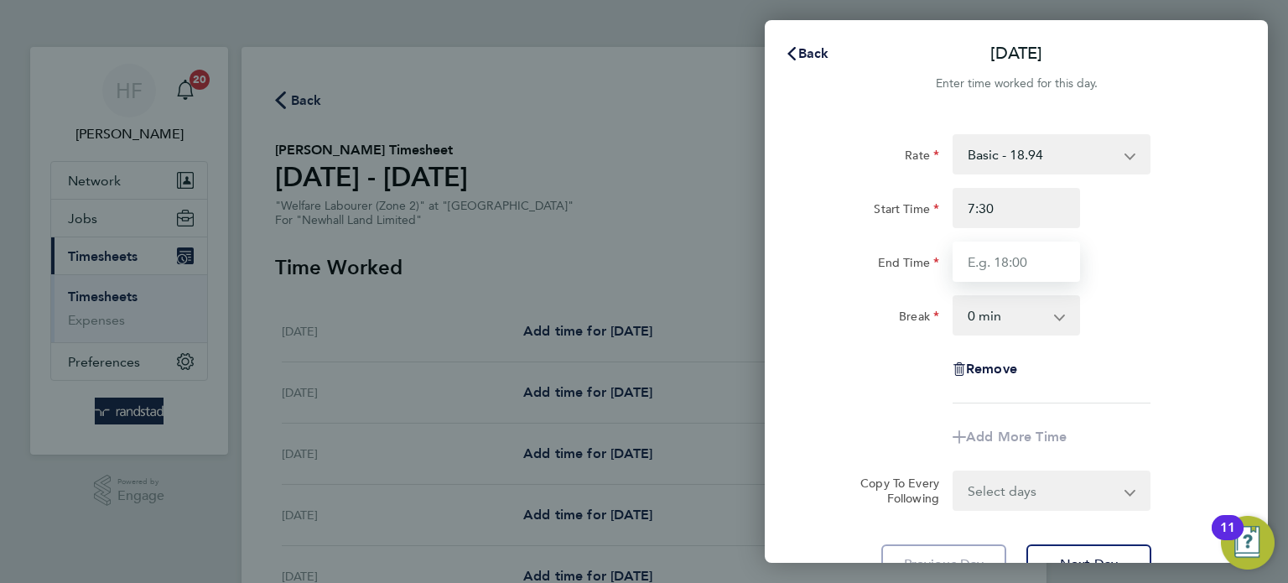
type input "07:30"
type input "17:00"
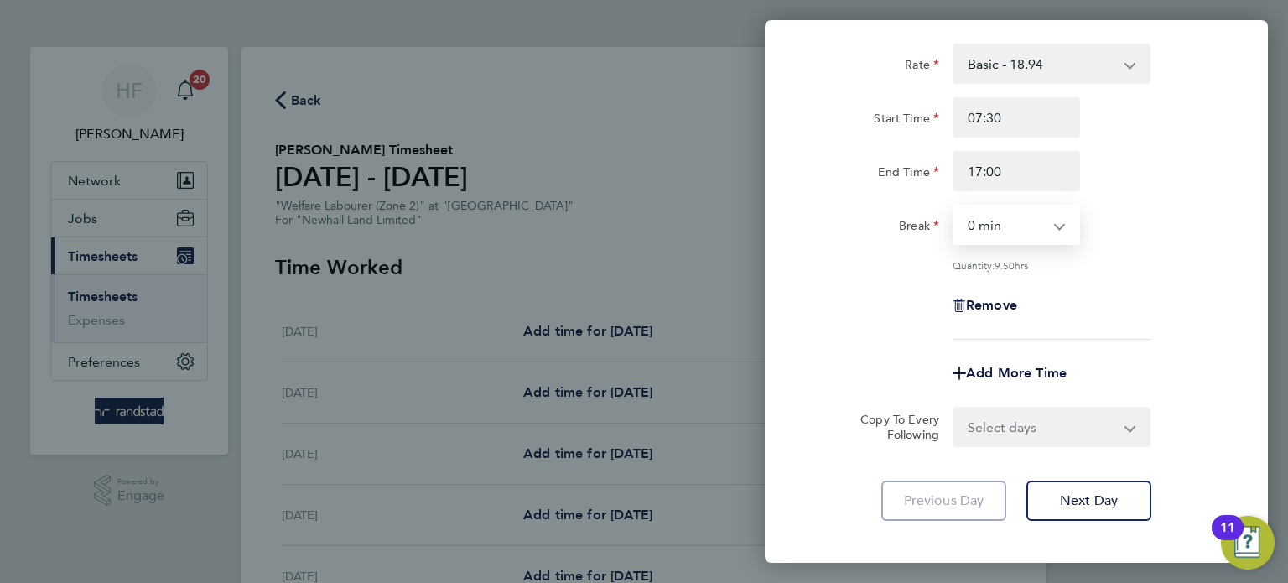
scroll to position [140, 0]
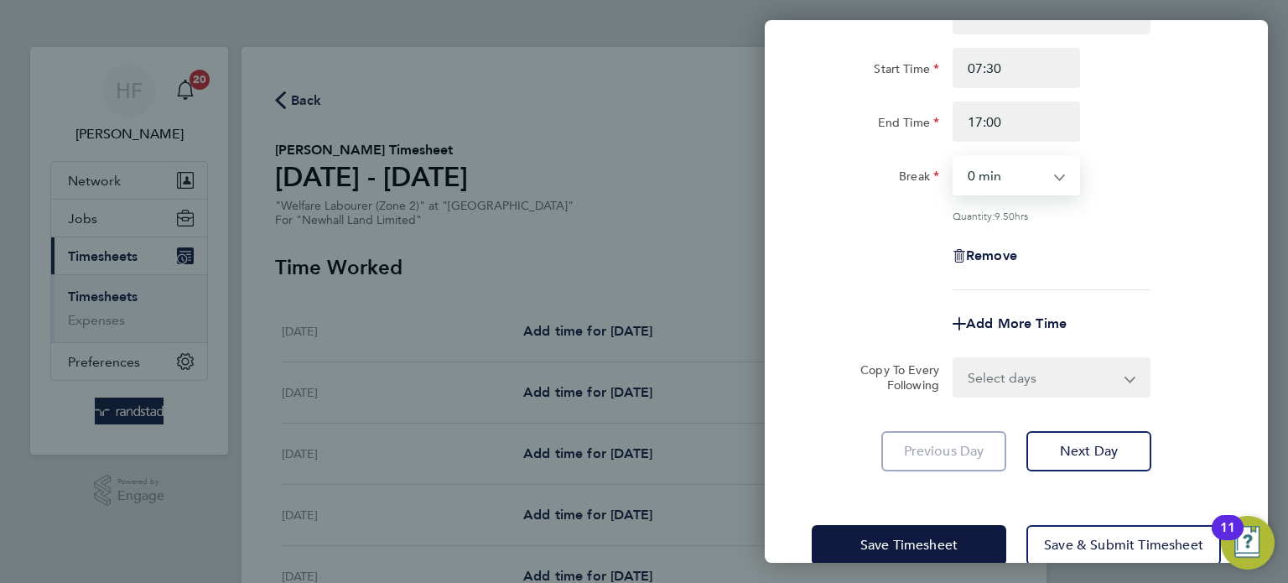
click at [1043, 181] on select "0 min 15 min 30 min 45 min 60 min 75 min 90 min" at bounding box center [1007, 175] width 104 height 37
select select "30"
click at [955, 157] on select "0 min 15 min 30 min 45 min 60 min 75 min 90 min" at bounding box center [1007, 175] width 104 height 37
click at [1111, 447] on span "Next Day" at bounding box center [1089, 451] width 58 height 17
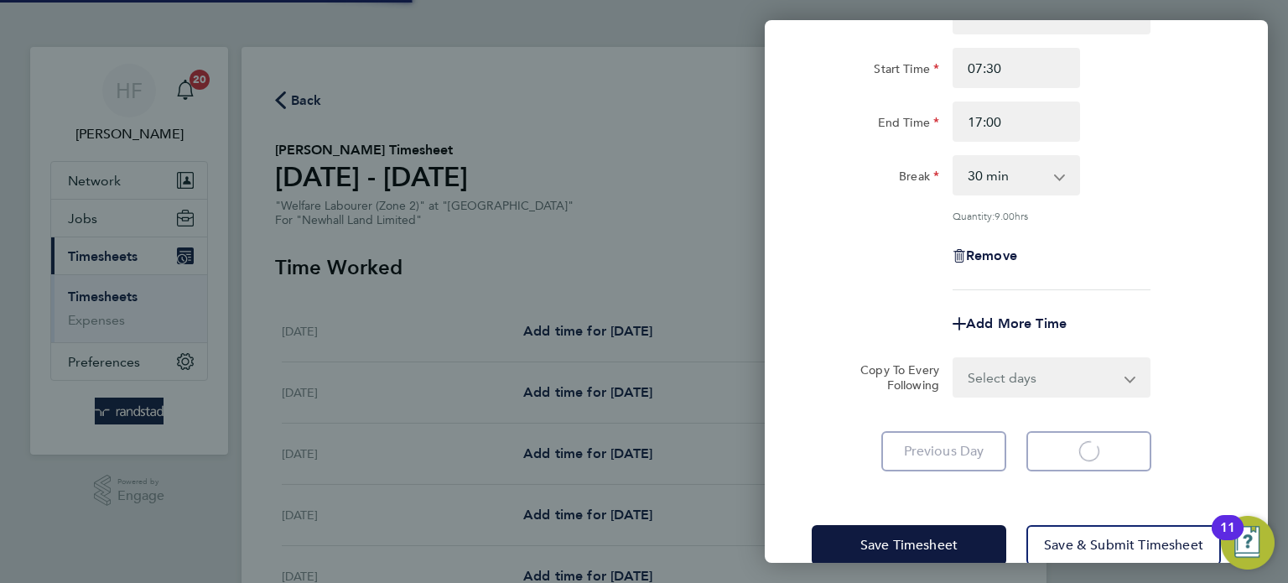
scroll to position [32, 0]
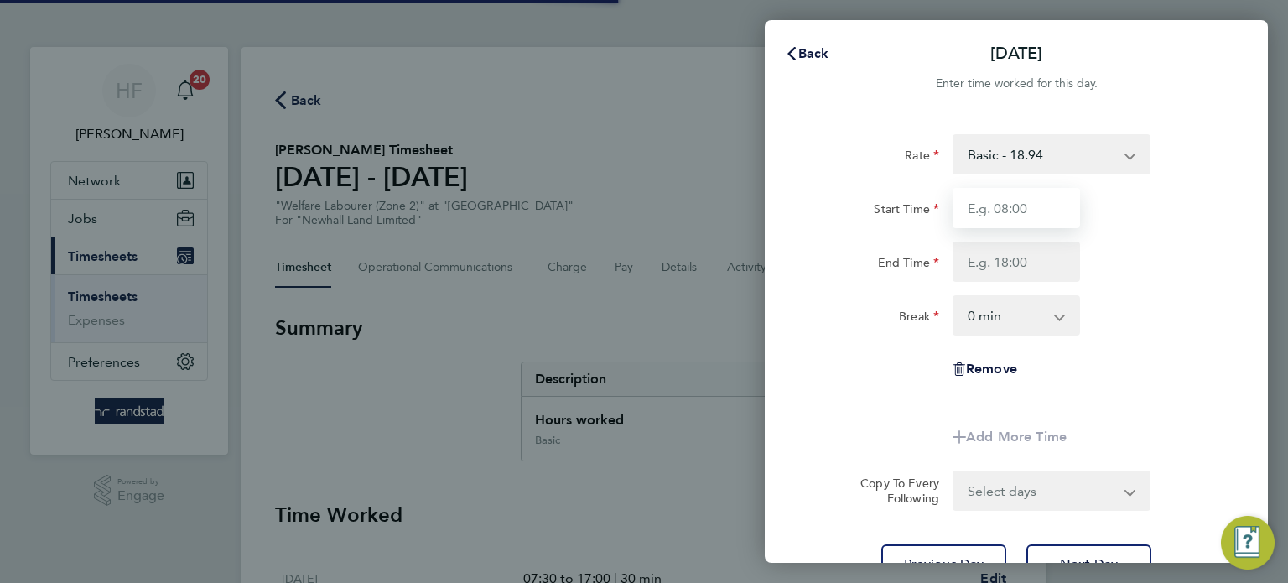
click at [1020, 202] on input "Start Time" at bounding box center [1016, 208] width 127 height 40
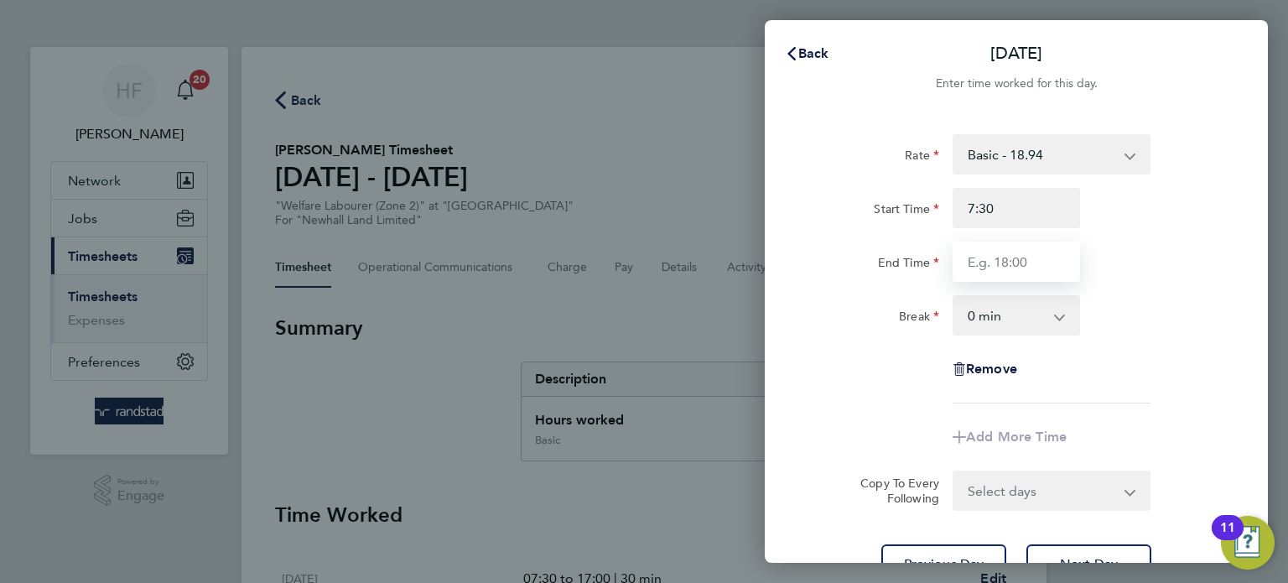
type input "07:30"
type input "17:00"
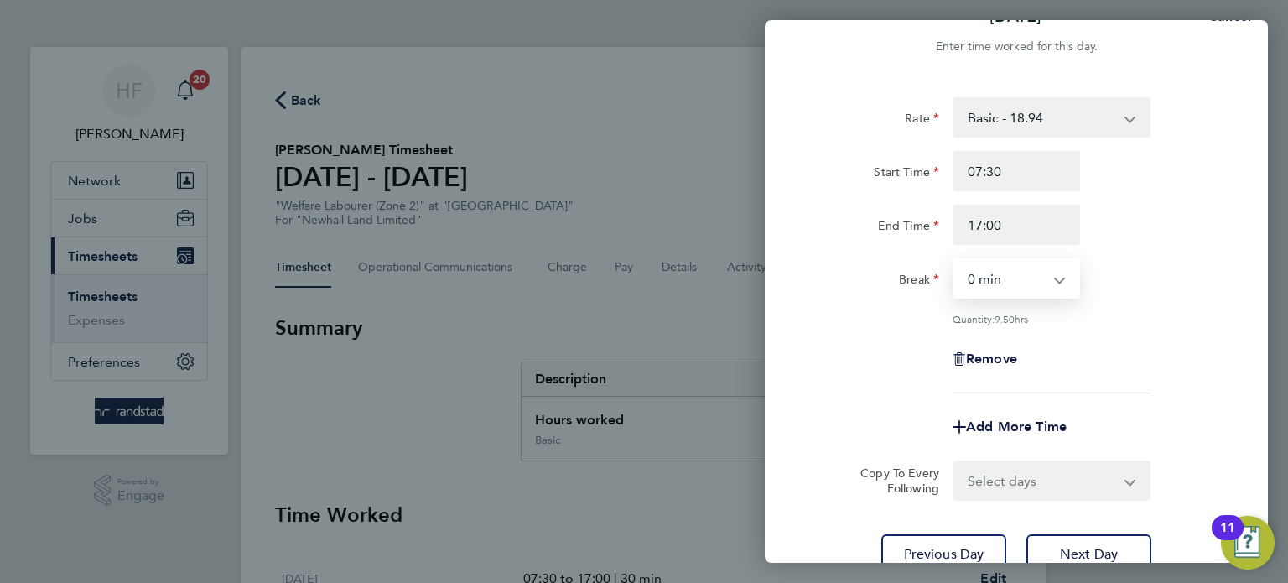
scroll to position [57, 0]
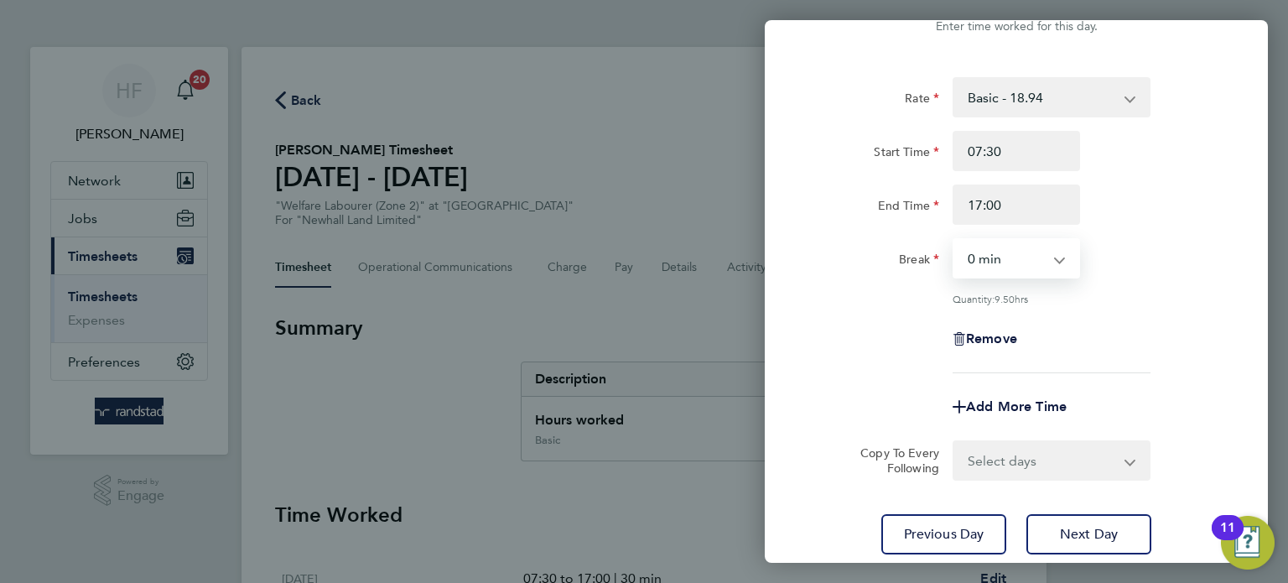
click at [1043, 272] on select "0 min 15 min 30 min 45 min 60 min 75 min 90 min" at bounding box center [1007, 258] width 104 height 37
click at [955, 240] on select "0 min 15 min 30 min 45 min 60 min 75 min 90 min" at bounding box center [1007, 258] width 104 height 37
click at [1027, 257] on select "0 min 15 min 30 min 45 min 60 min 75 min 90 min" at bounding box center [1007, 258] width 104 height 37
select select "30"
click at [955, 240] on select "0 min 15 min 30 min 45 min 60 min 75 min 90 min" at bounding box center [1007, 258] width 104 height 37
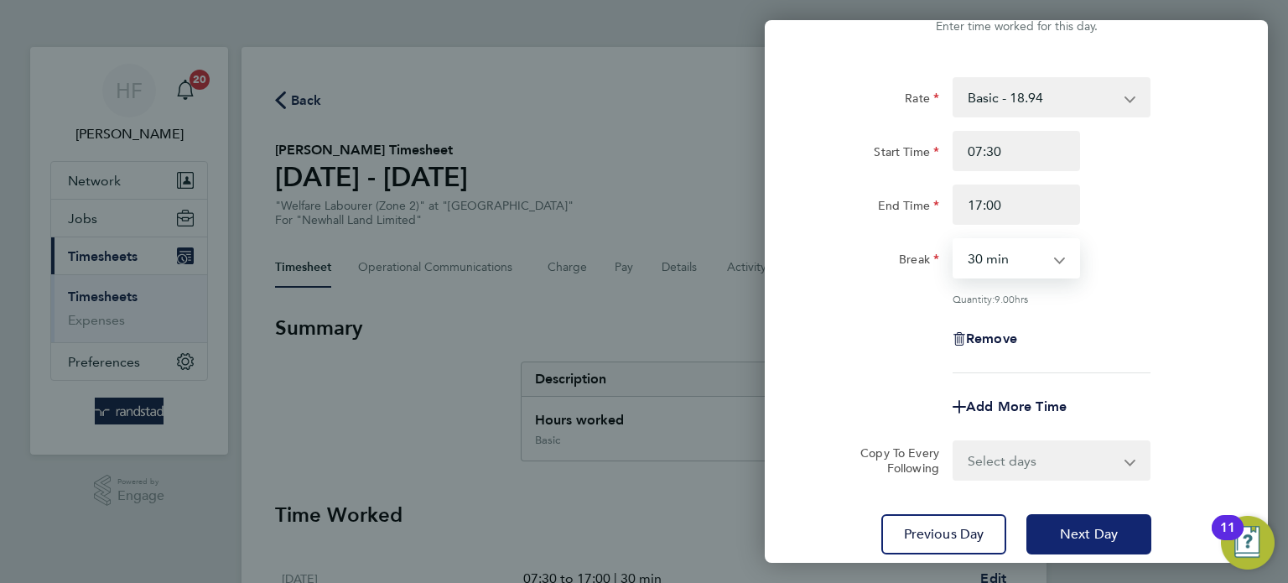
click at [1116, 517] on button "Next Day" at bounding box center [1089, 534] width 125 height 40
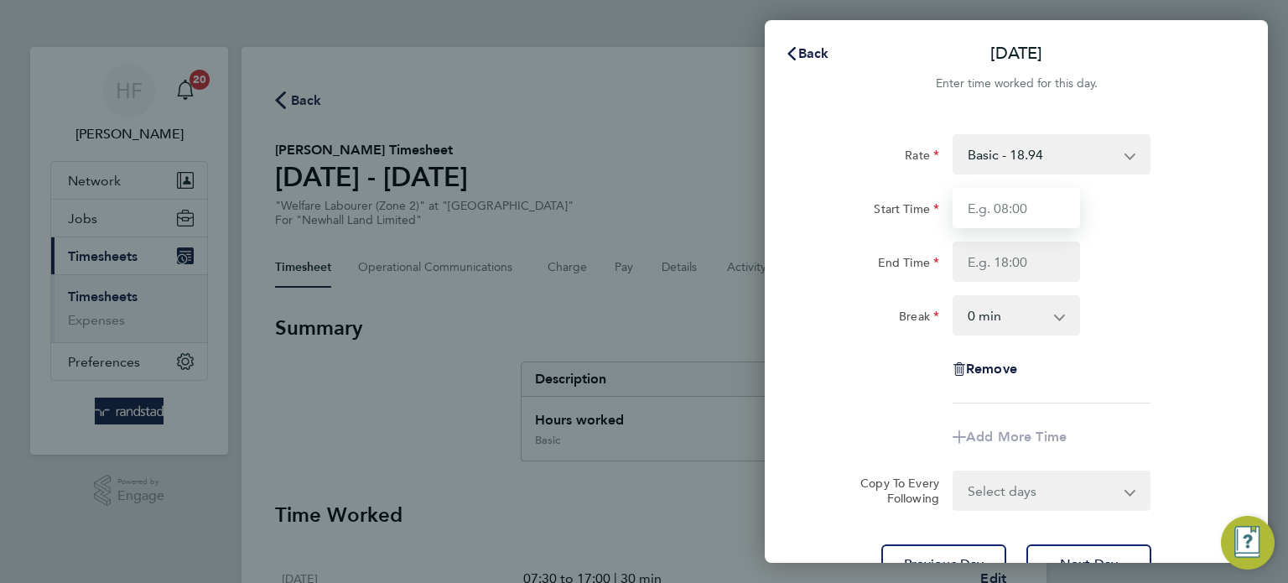
click at [1014, 207] on input "Start Time" at bounding box center [1016, 208] width 127 height 40
type input "07:30"
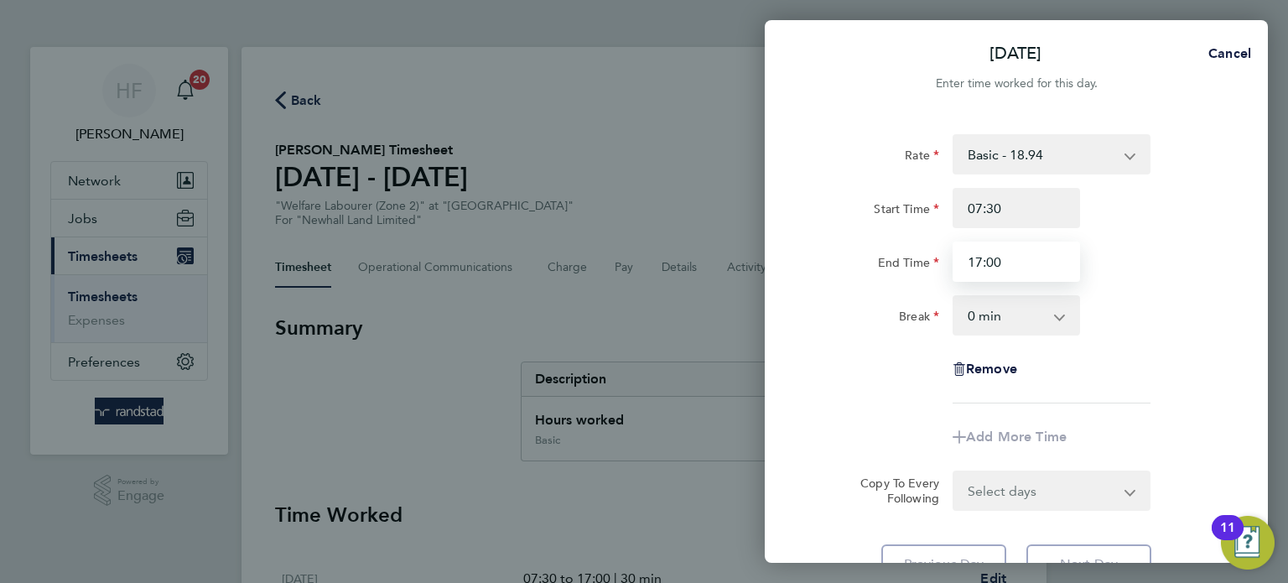
type input "17:00"
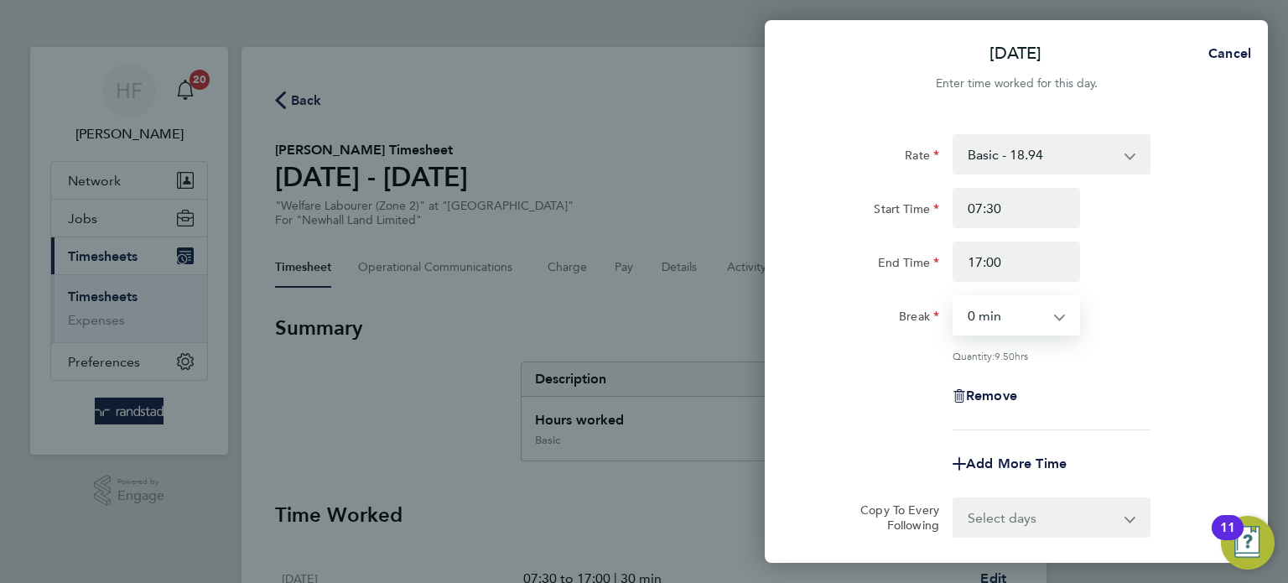
click at [1043, 322] on select "0 min 15 min 30 min 45 min 60 min 75 min 90 min" at bounding box center [1007, 315] width 104 height 37
select select "30"
click at [955, 297] on select "0 min 15 min 30 min 45 min 60 min 75 min 90 min" at bounding box center [1007, 315] width 104 height 37
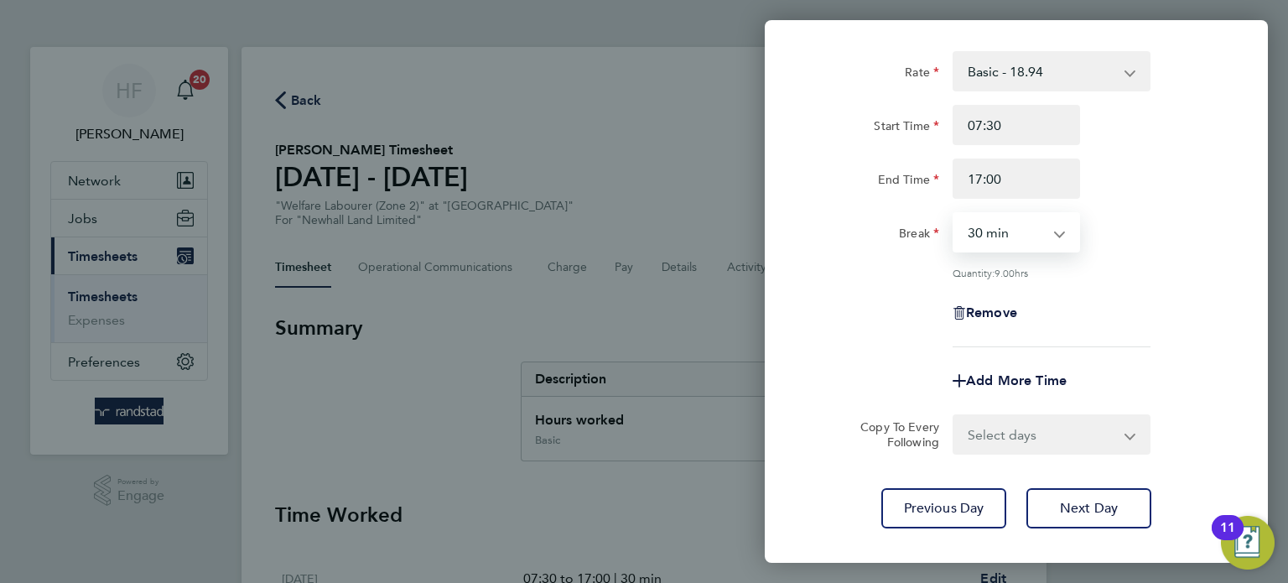
scroll to position [147, 0]
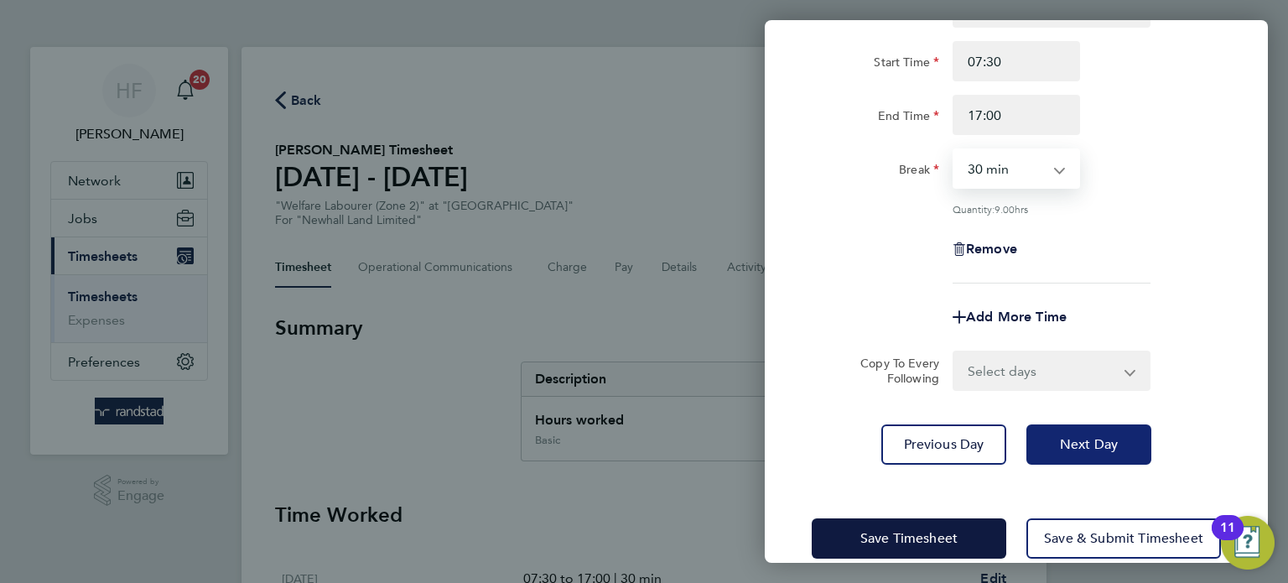
click at [1093, 445] on span "Next Day" at bounding box center [1089, 444] width 58 height 17
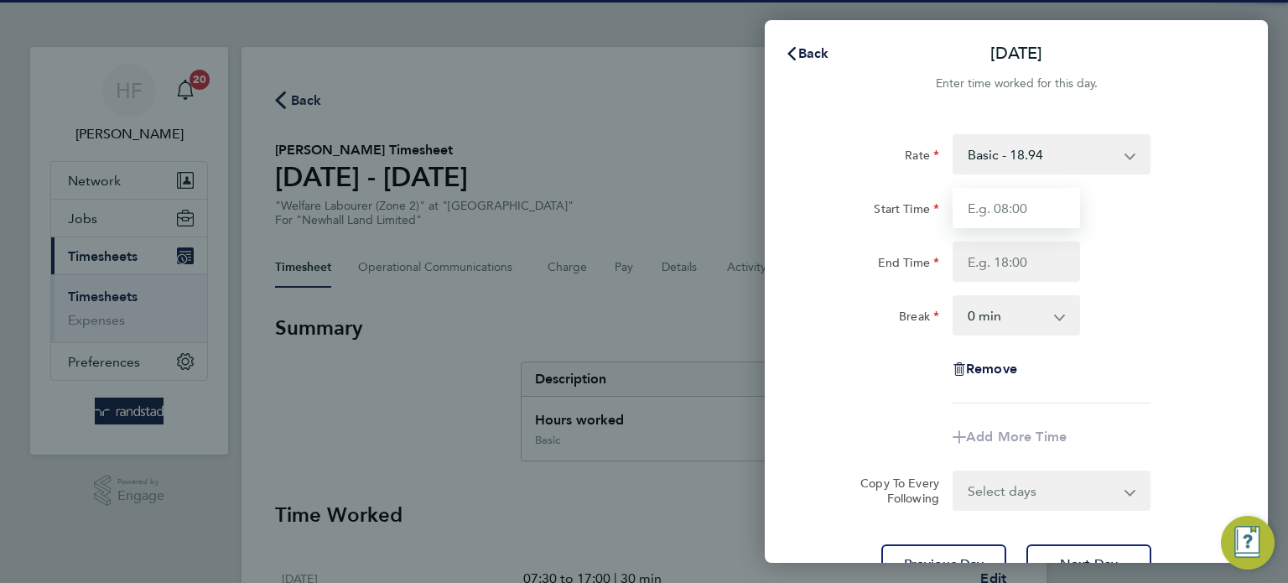
click at [1021, 211] on input "Start Time" at bounding box center [1016, 208] width 127 height 40
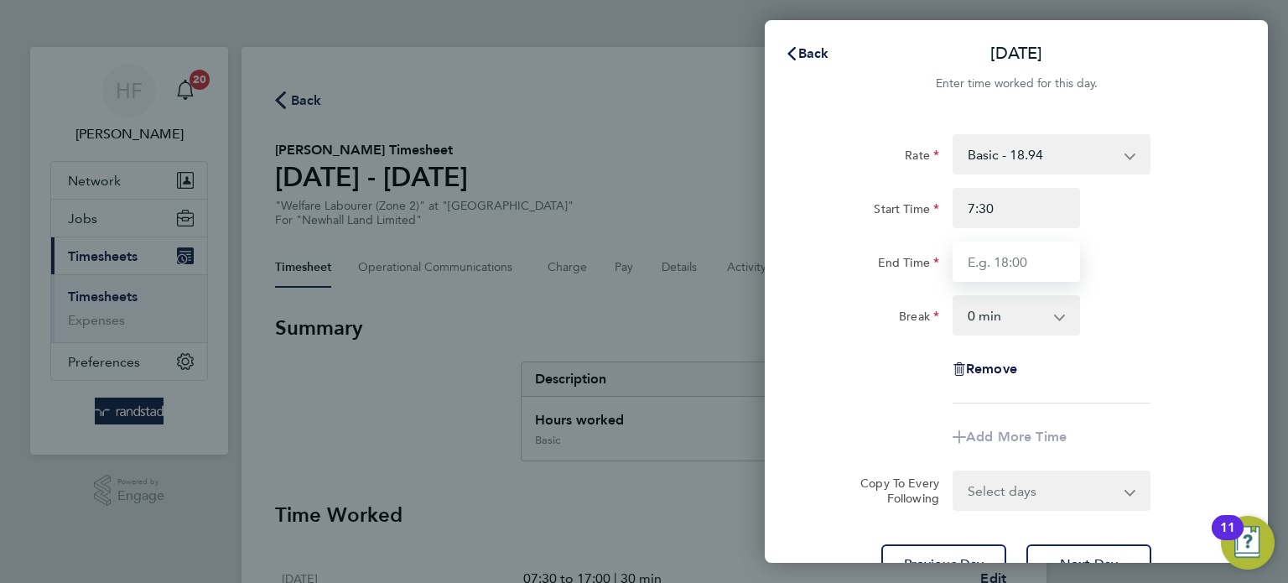
type input "07:30"
type input "17:00"
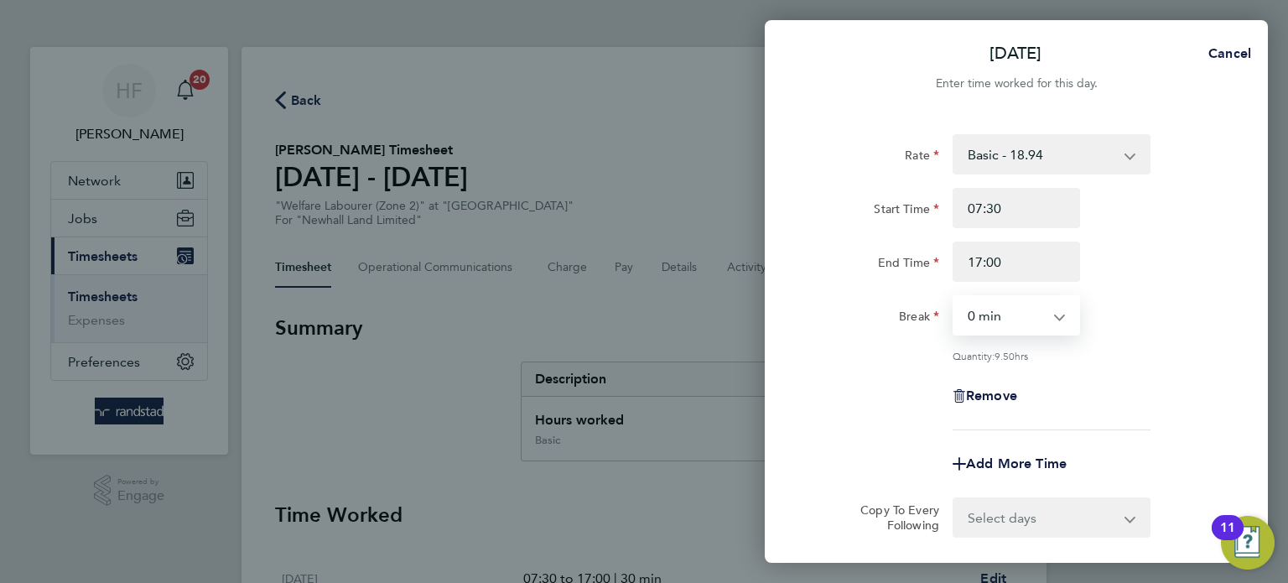
click at [1014, 310] on select "0 min 15 min 30 min 45 min 60 min 75 min 90 min" at bounding box center [1007, 315] width 104 height 37
select select "30"
click at [955, 297] on select "0 min 15 min 30 min 45 min 60 min 75 min 90 min" at bounding box center [1007, 315] width 104 height 37
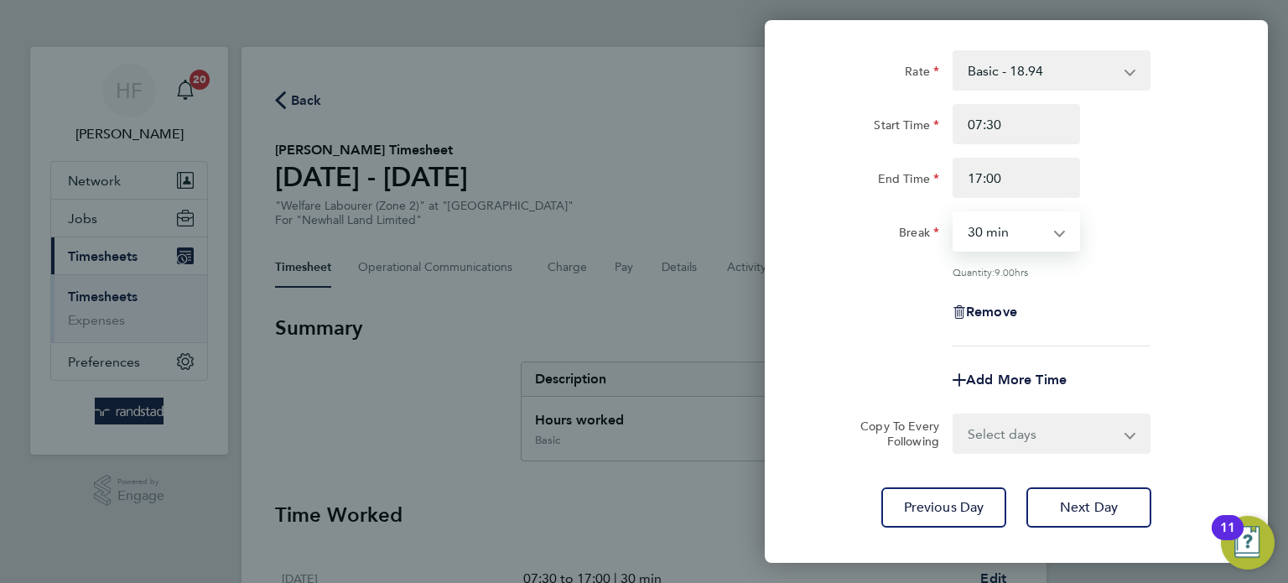
scroll to position [159, 0]
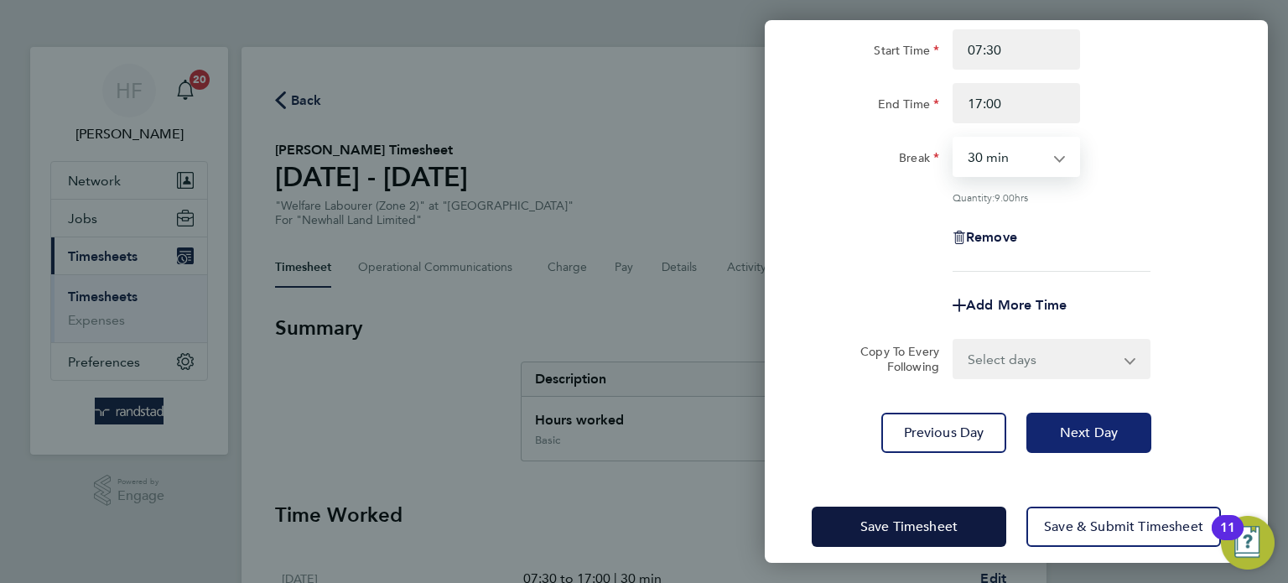
click at [1090, 434] on span "Next Day" at bounding box center [1089, 432] width 58 height 17
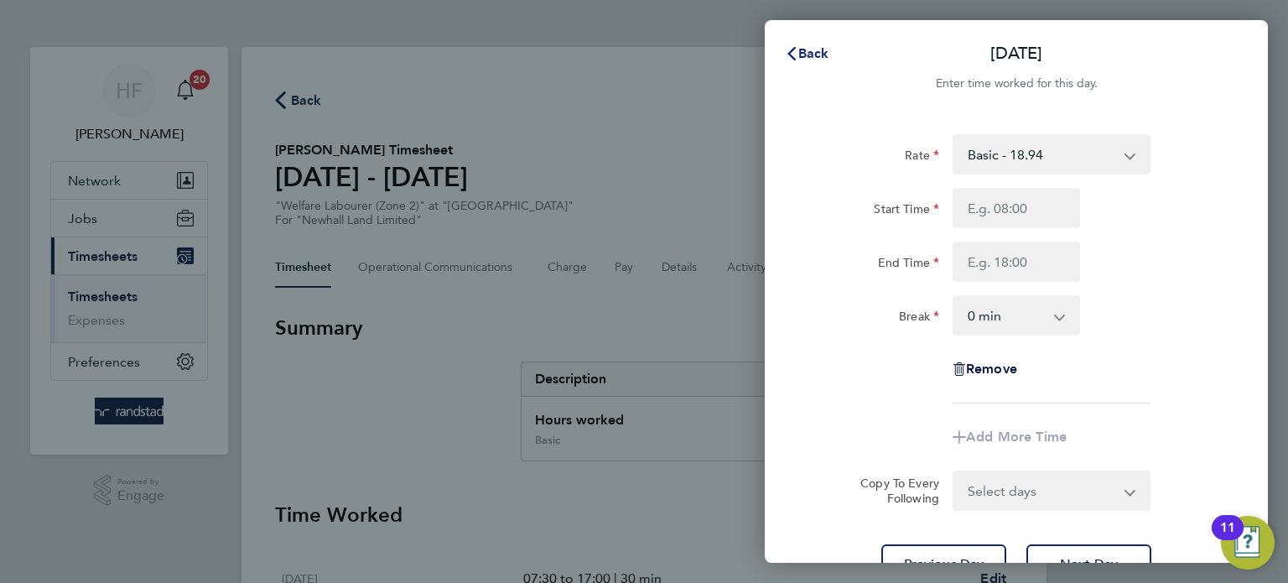
click at [798, 47] on icon "button" at bounding box center [791, 53] width 13 height 13
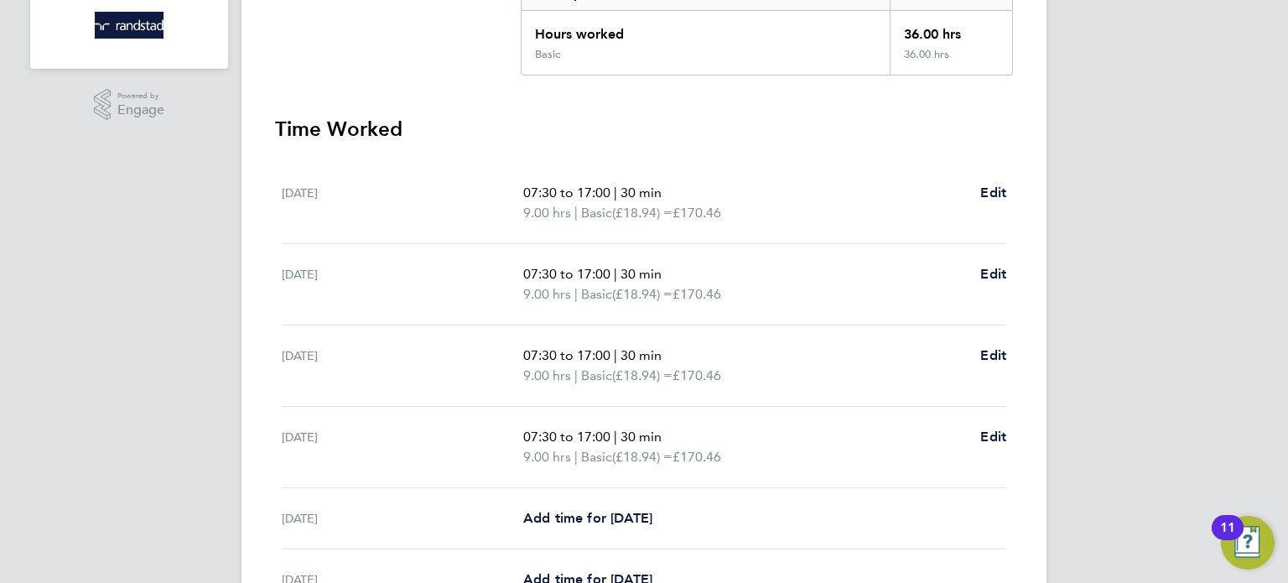
scroll to position [558, 0]
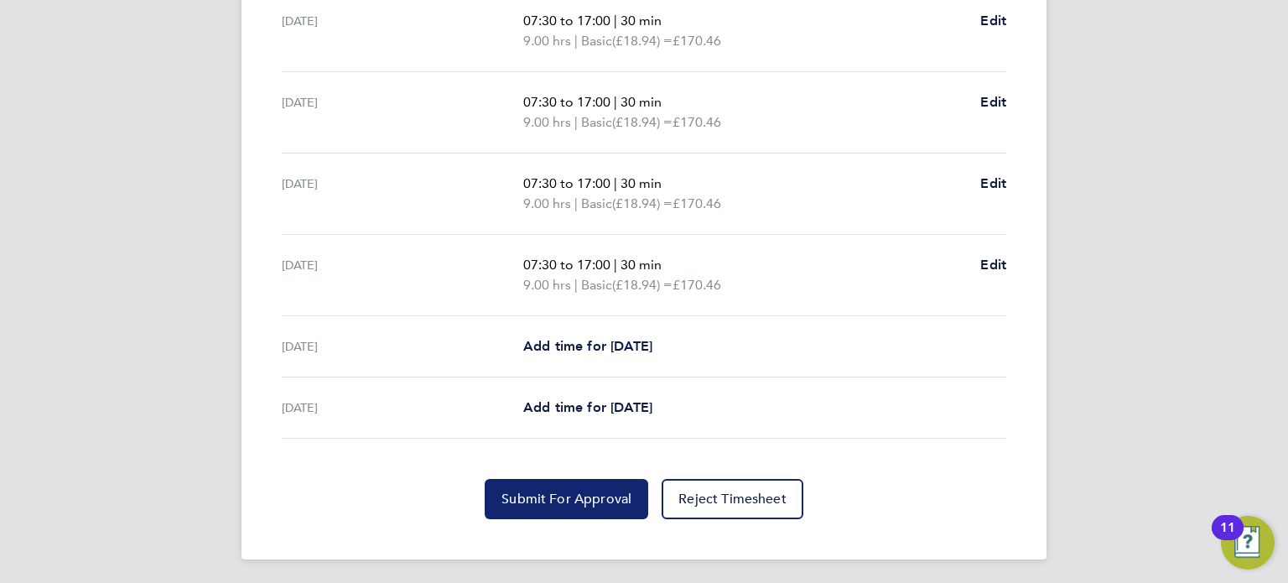
click at [577, 486] on button "Submit For Approval" at bounding box center [567, 499] width 164 height 40
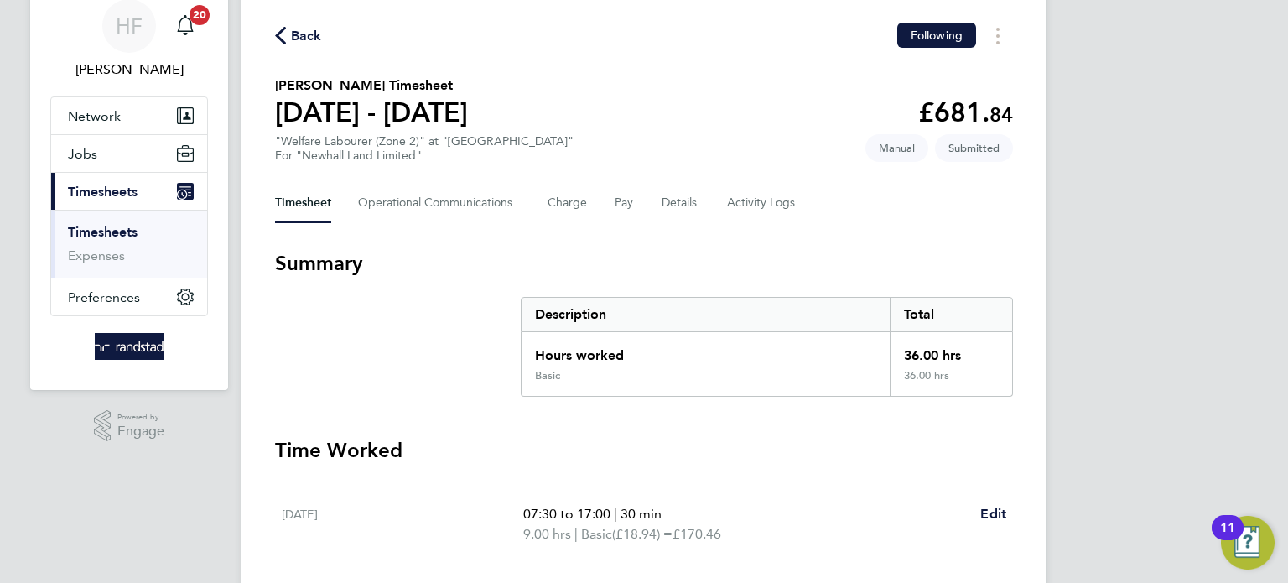
scroll to position [64, 0]
